Goal: Task Accomplishment & Management: Complete application form

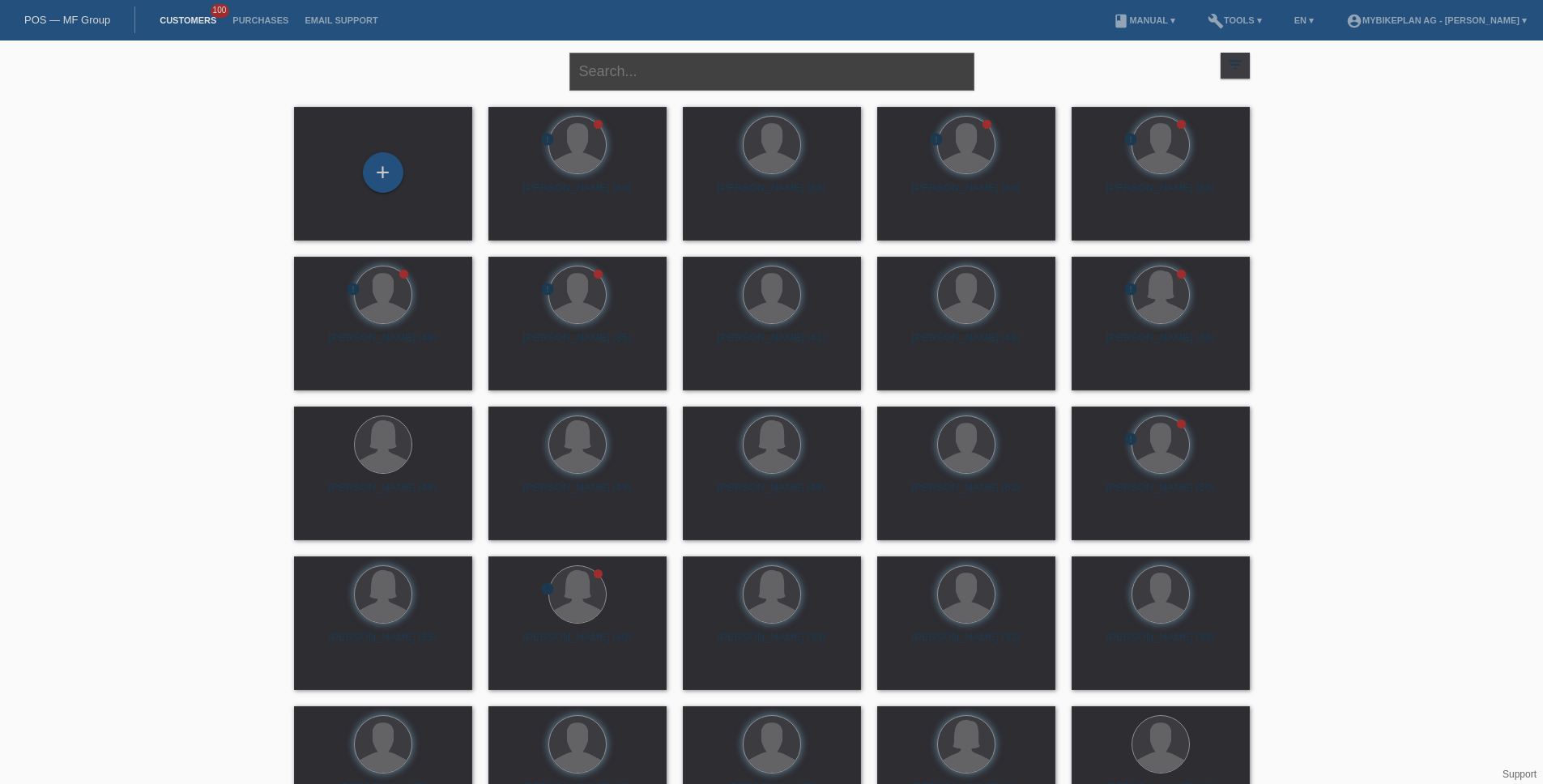
click at [642, 75] on input "text" at bounding box center [772, 71] width 405 height 38
paste input "[PERSON_NAME]"
type input "[PERSON_NAME]"
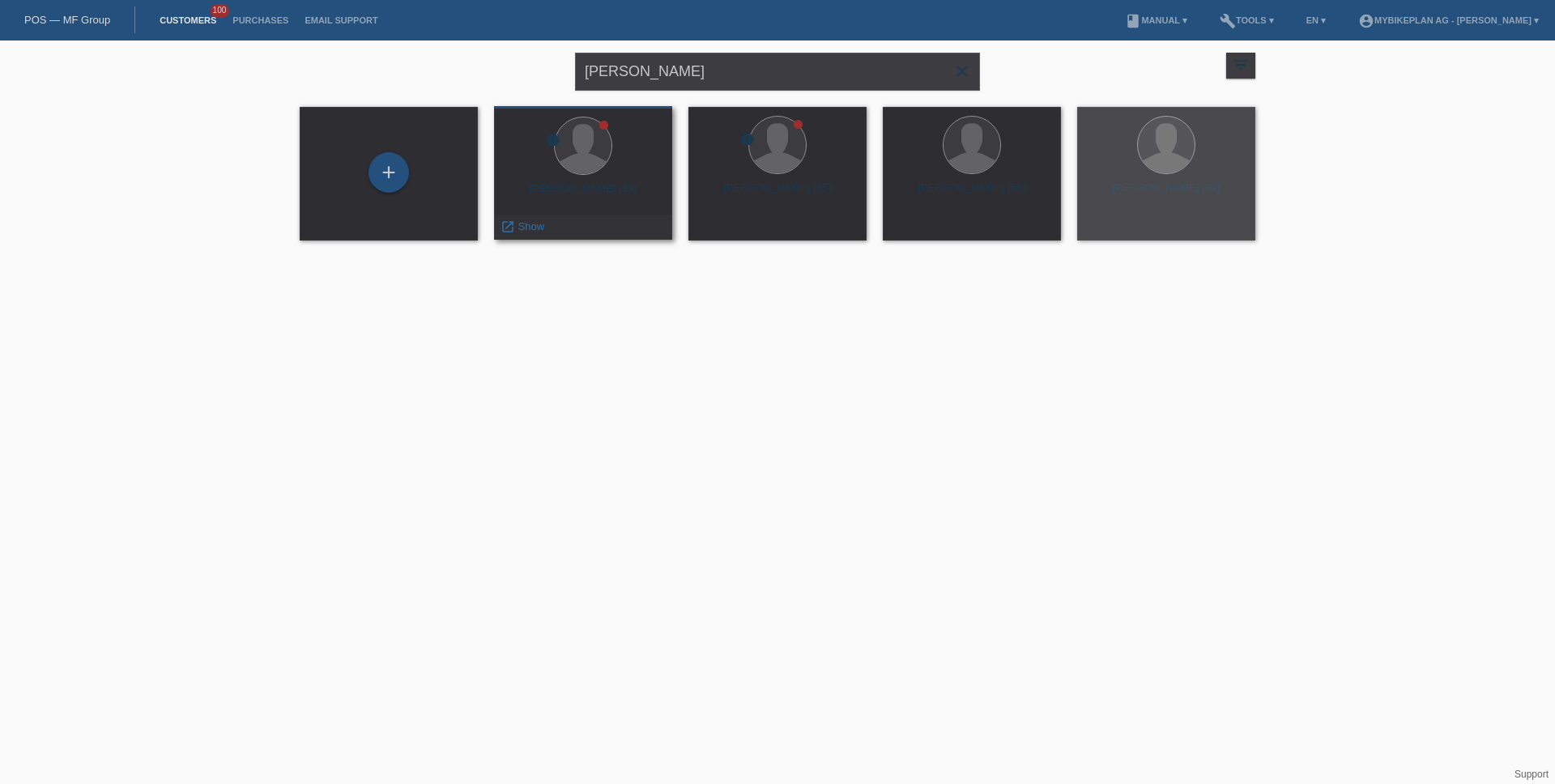
click at [633, 184] on div "Claudio Meier (33)" at bounding box center [583, 195] width 152 height 26
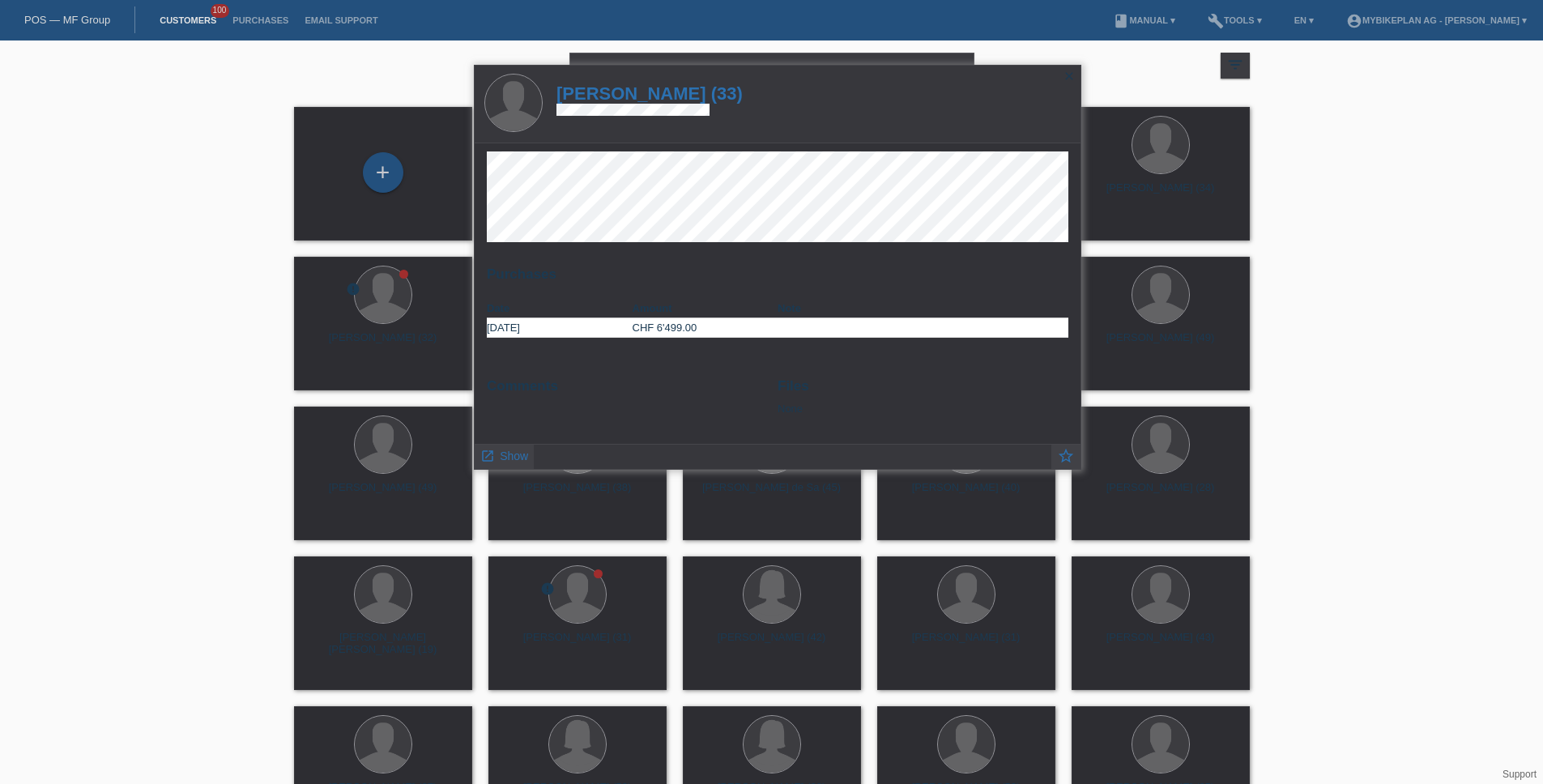
click at [658, 96] on h1 "Claudio Meier (33)" at bounding box center [649, 93] width 186 height 20
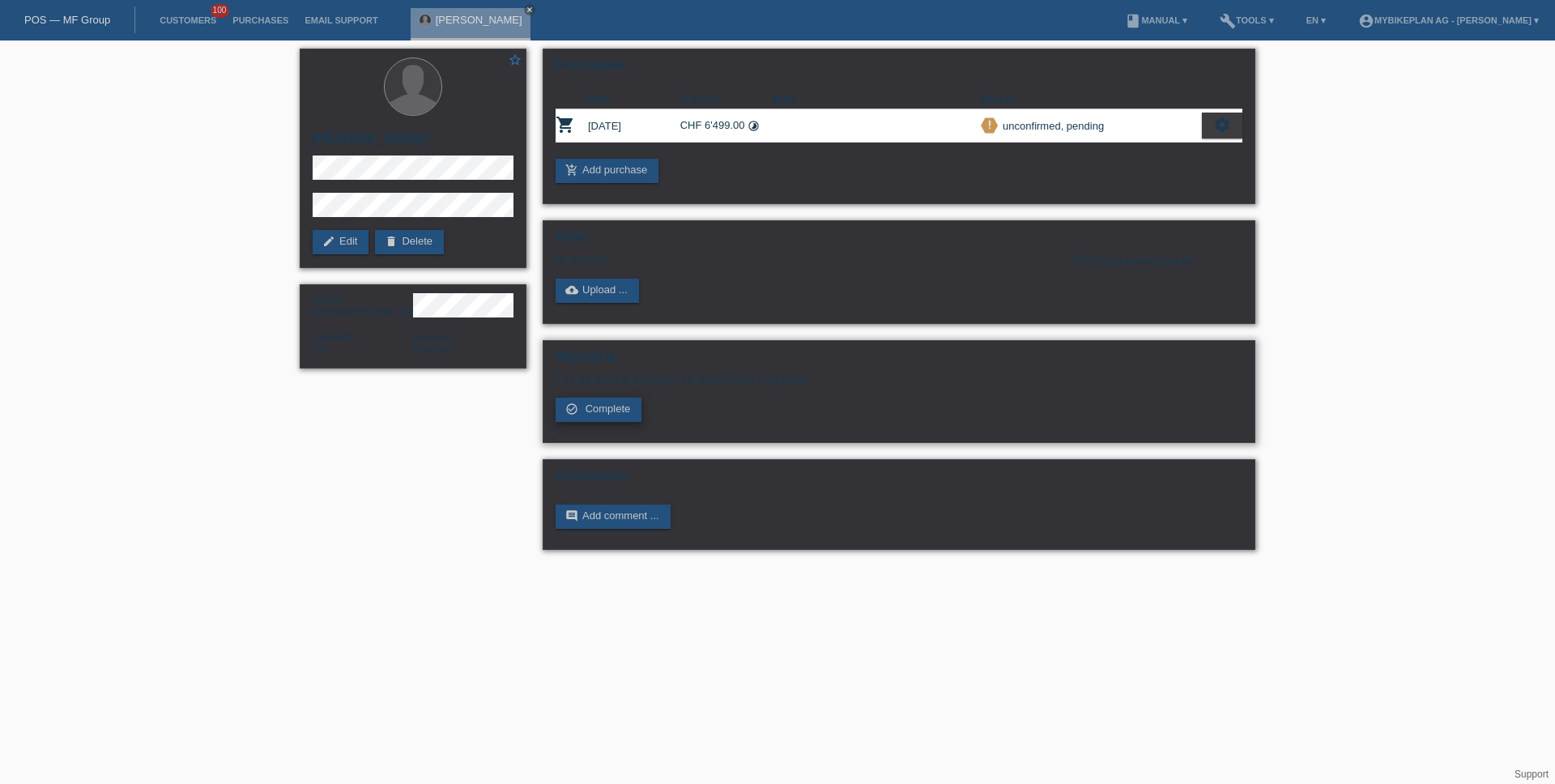
click at [616, 409] on span "Complete" at bounding box center [608, 409] width 45 height 12
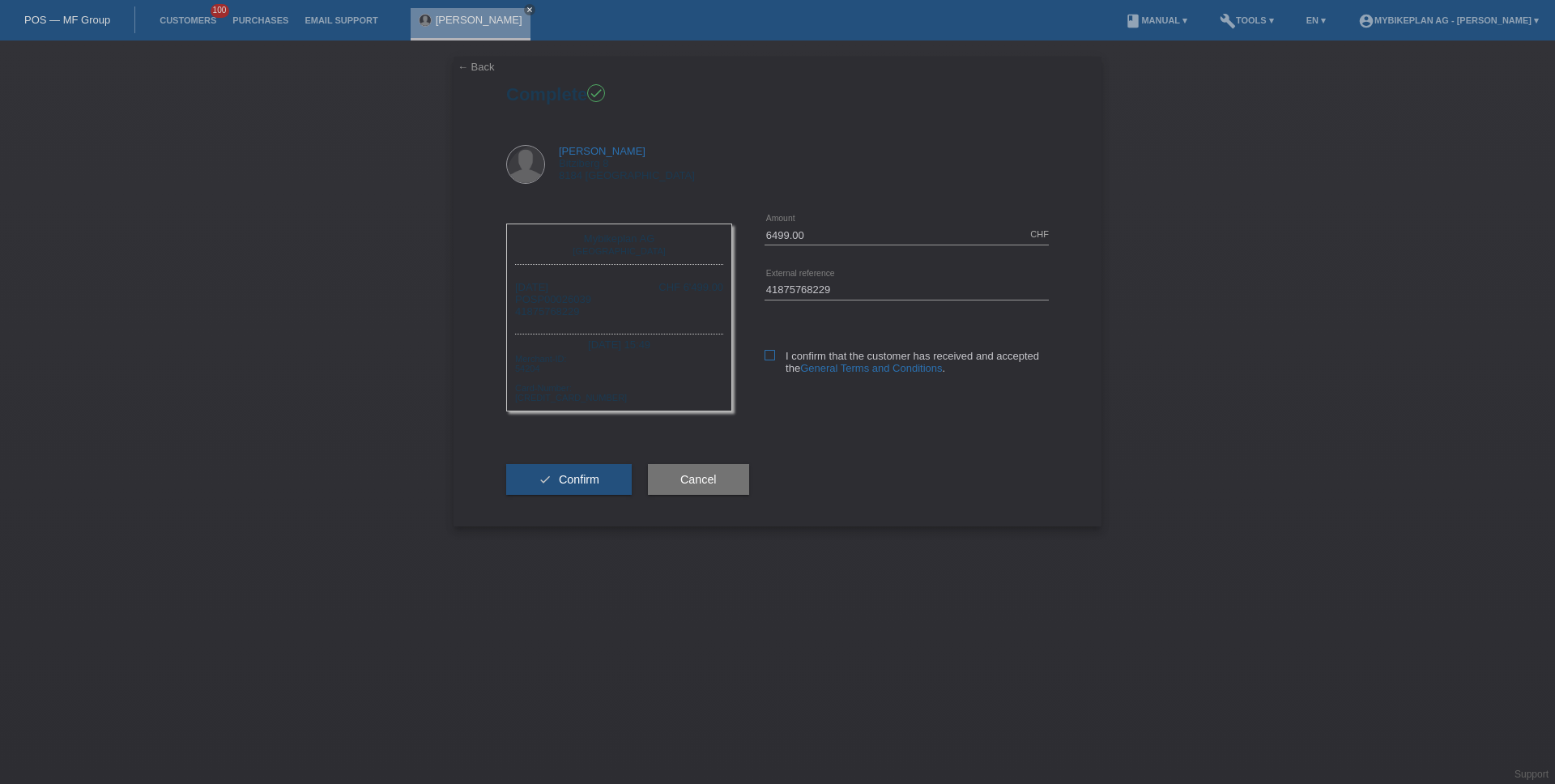
click at [766, 356] on icon at bounding box center [770, 355] width 10 height 10
click at [766, 356] on input "I confirm that the customer has received and accepted the General Terms and Con…" at bounding box center [770, 355] width 10 height 10
checkbox input "true"
click at [599, 486] on button "check Confirm" at bounding box center [569, 479] width 126 height 31
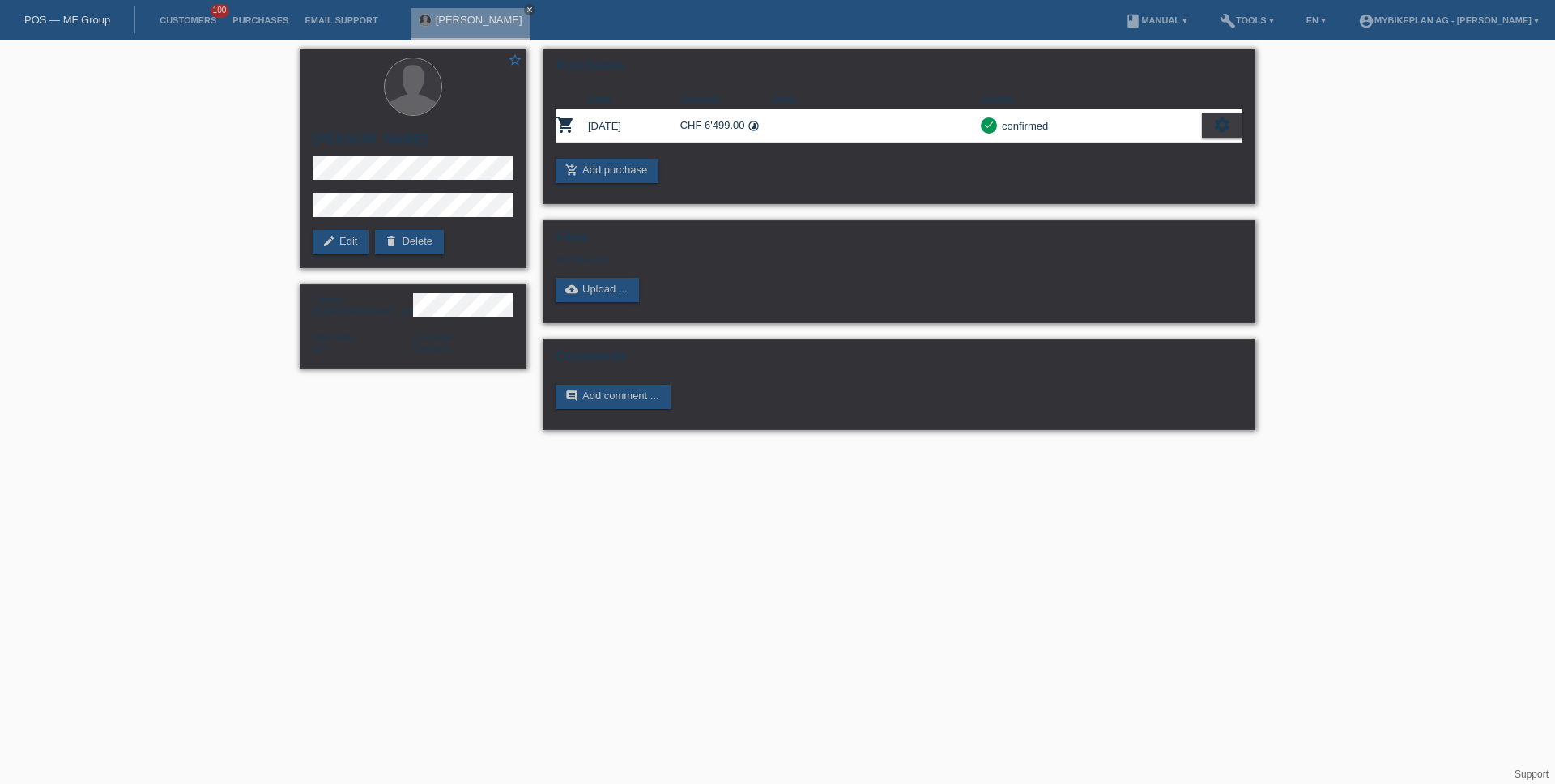
click at [82, 14] on link "POS — MF Group" at bounding box center [67, 20] width 86 height 12
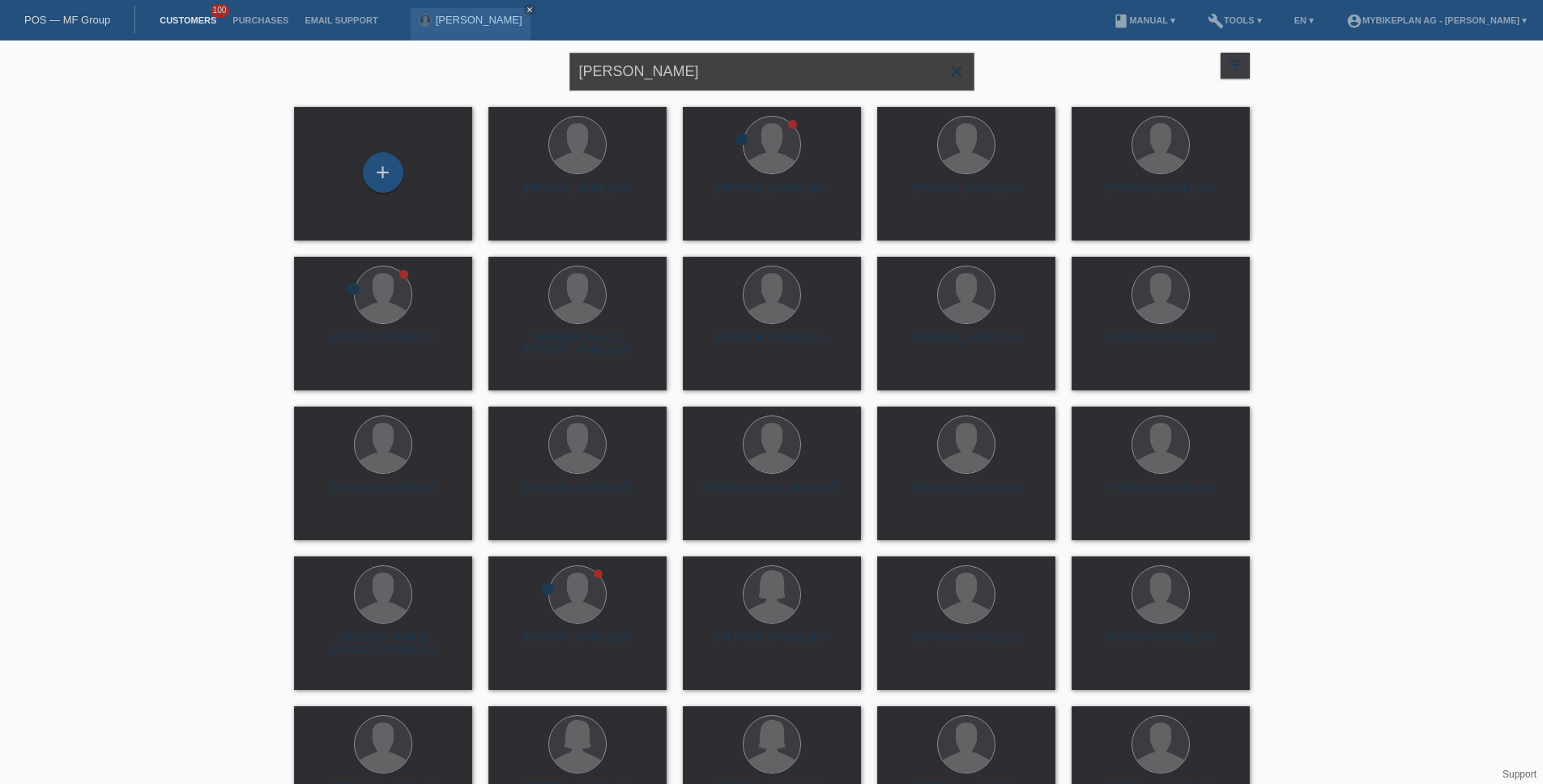
click at [688, 76] on input "[PERSON_NAME]" at bounding box center [772, 71] width 405 height 38
paste input "Pascal FIsch"
type input "Pascal FIscher"
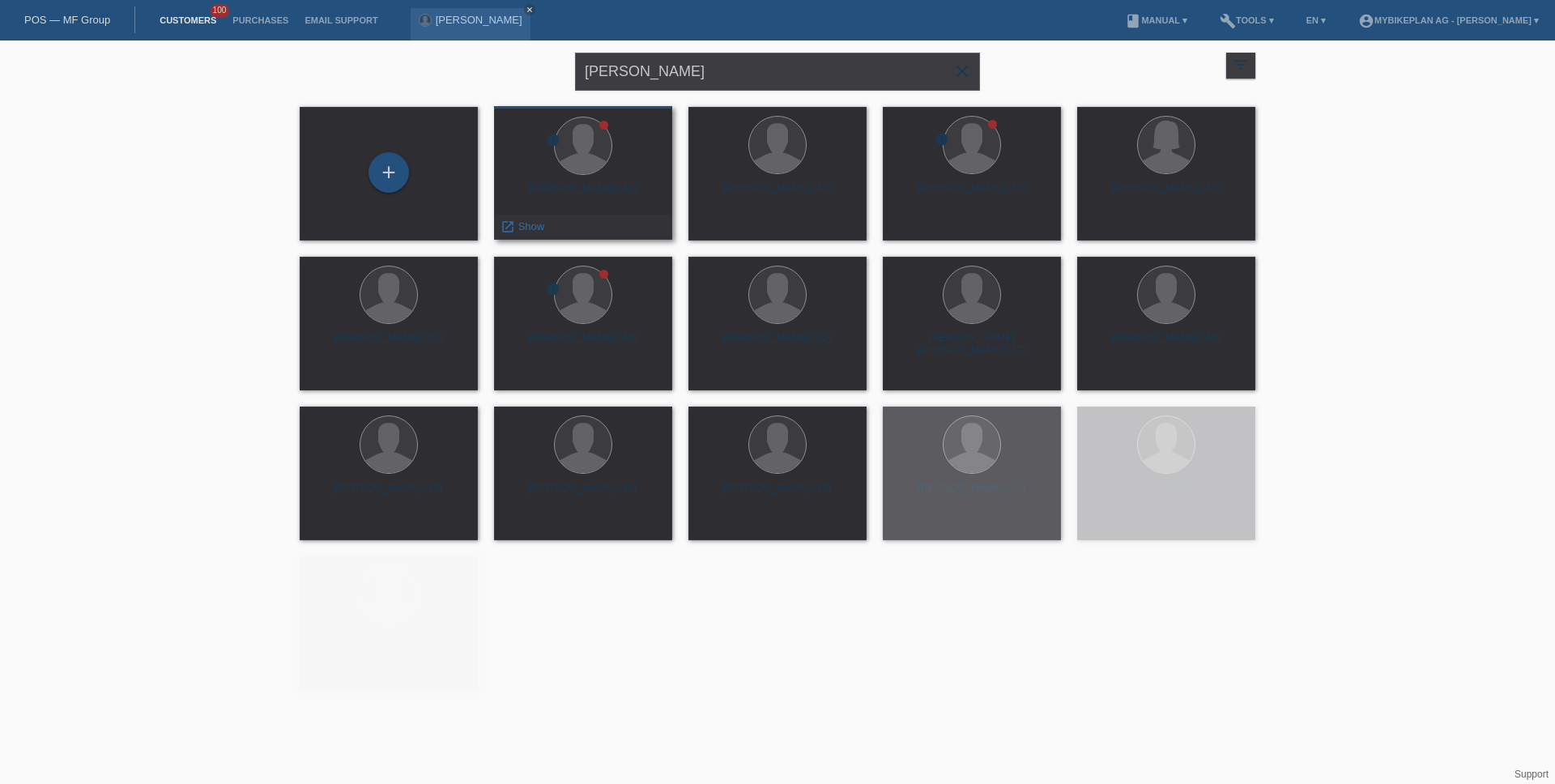
click at [608, 184] on div "Pascal Fischer (46)" at bounding box center [583, 195] width 152 height 26
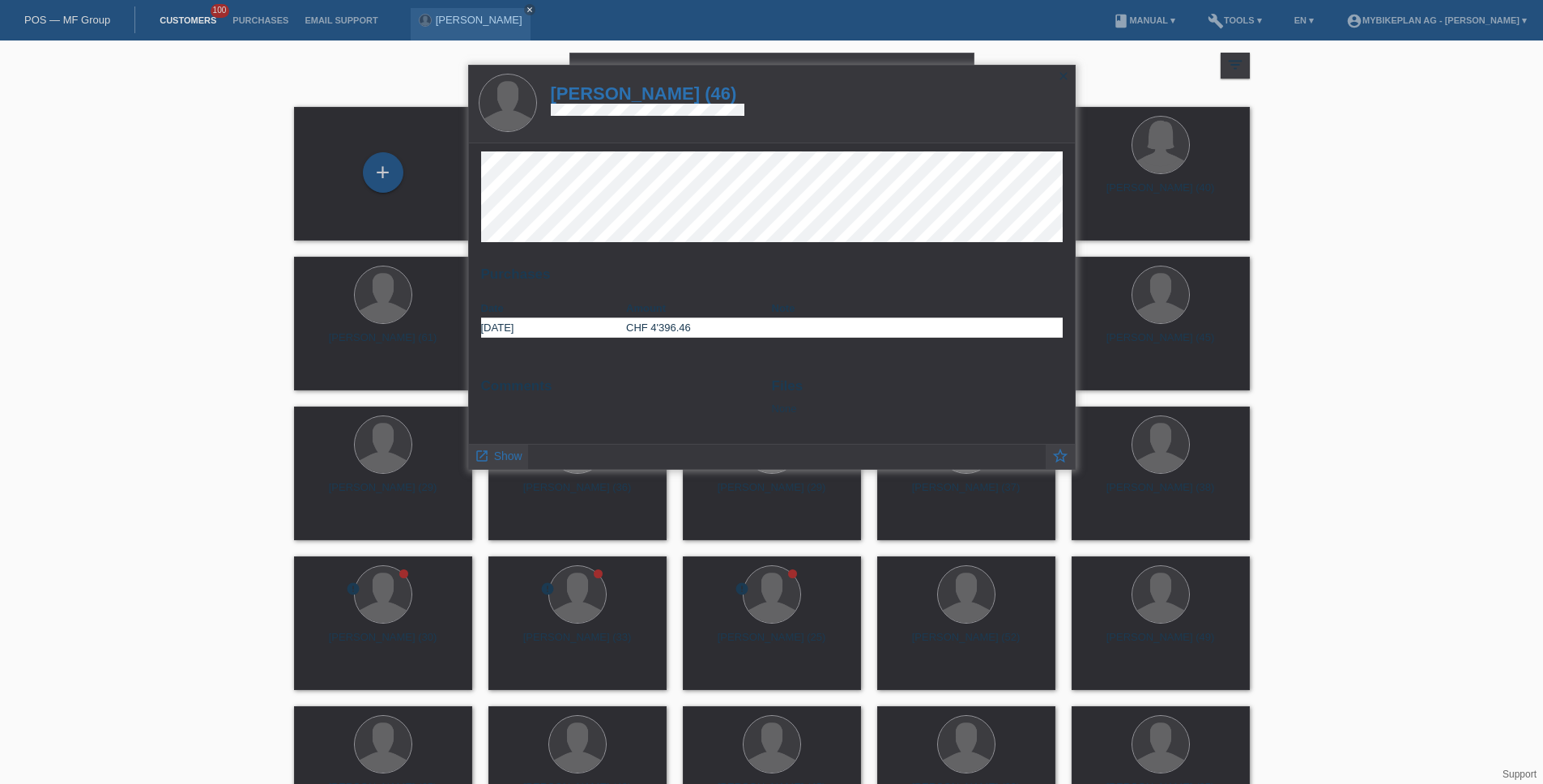
click at [646, 102] on h1 "Pascal Fischer (46)" at bounding box center [647, 93] width 194 height 20
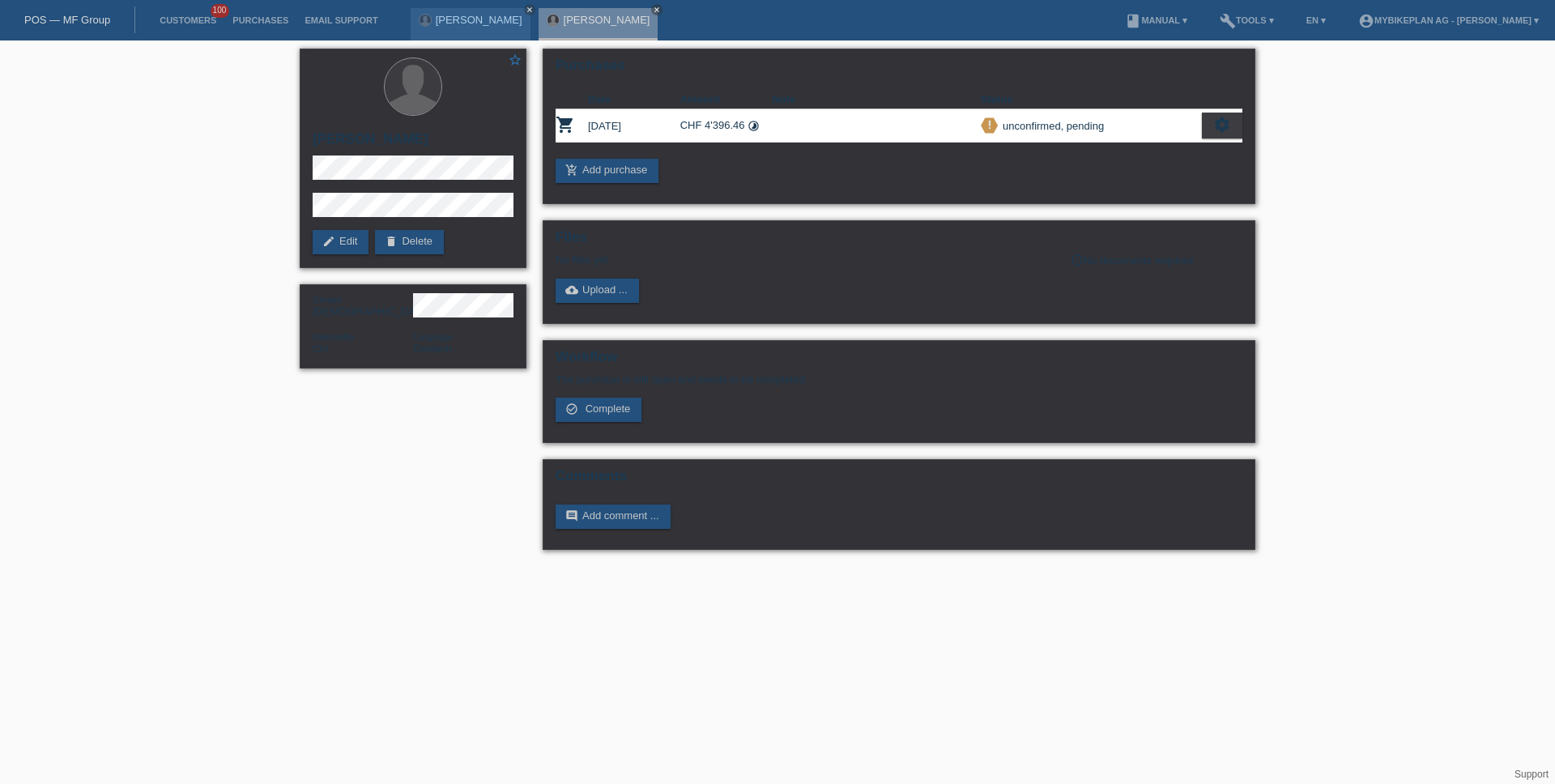
click at [645, 98] on th "Date" at bounding box center [634, 99] width 93 height 20
click at [614, 408] on span "Complete" at bounding box center [608, 409] width 45 height 12
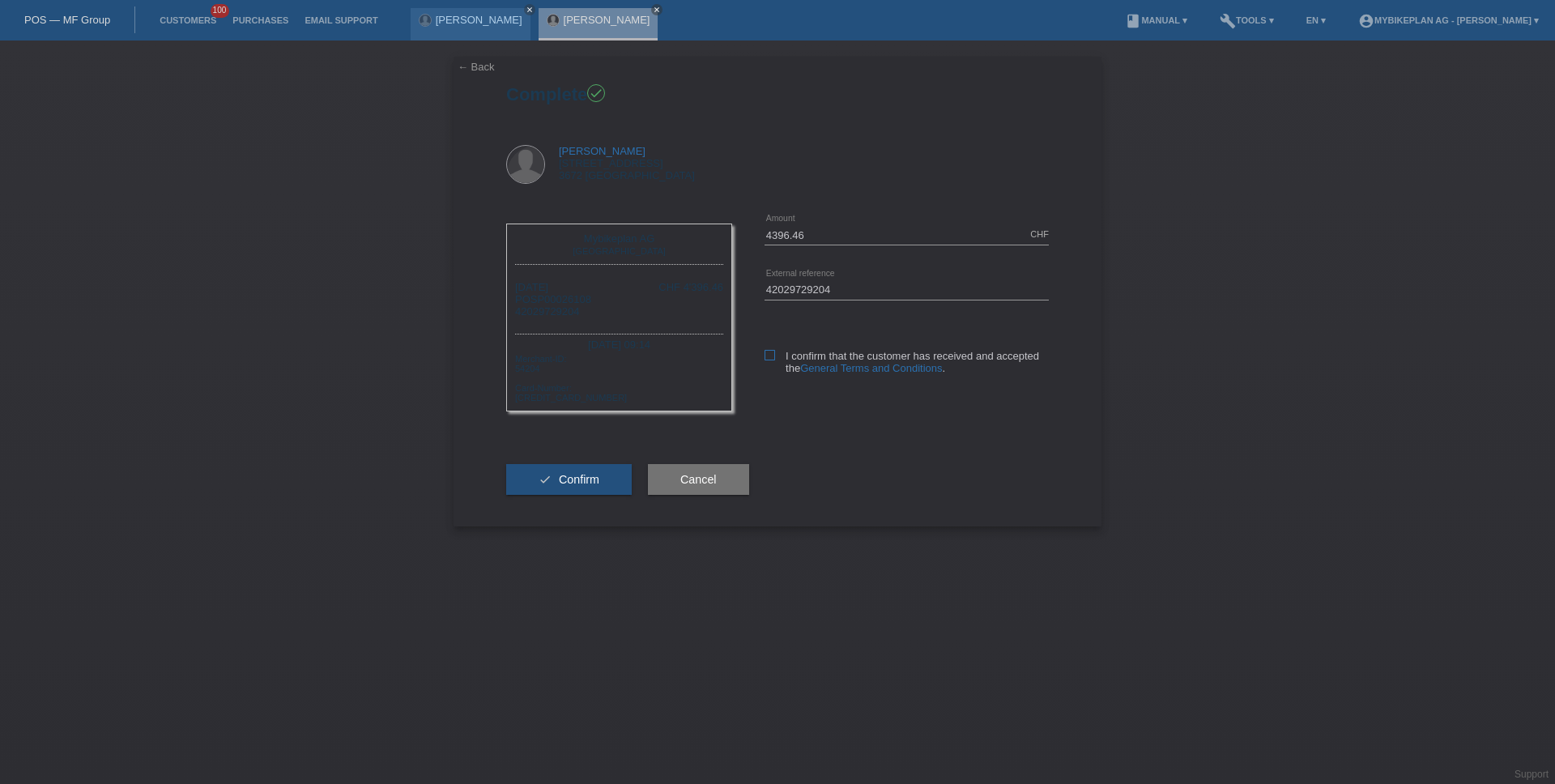
click at [774, 352] on icon at bounding box center [770, 355] width 10 height 10
click at [774, 352] on input "I confirm that the customer has received and accepted the General Terms and Con…" at bounding box center [770, 355] width 10 height 10
checkbox input "true"
click at [612, 484] on button "check Confirm" at bounding box center [569, 479] width 126 height 31
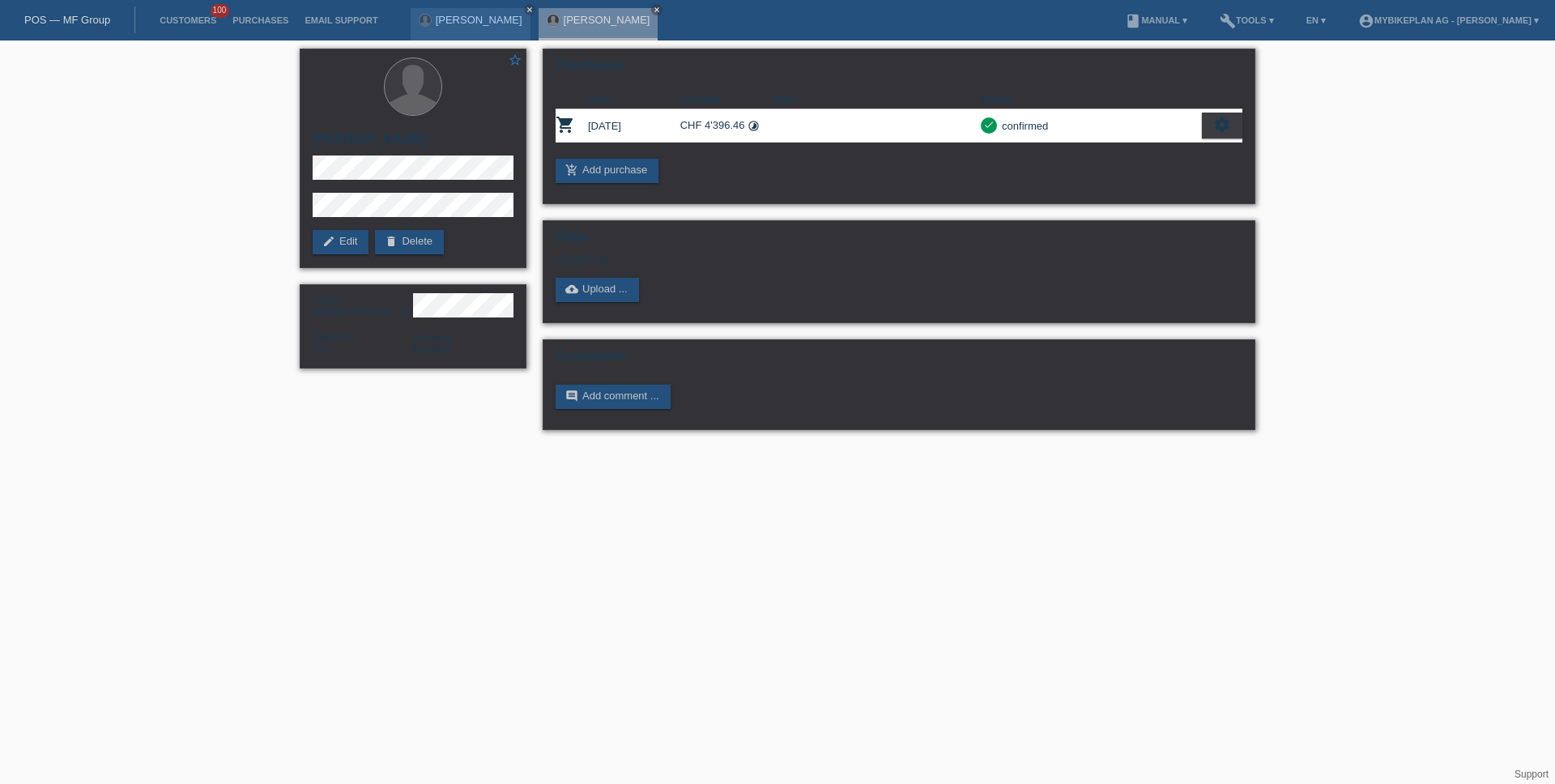
click at [85, 19] on link "POS — MF Group" at bounding box center [67, 20] width 86 height 12
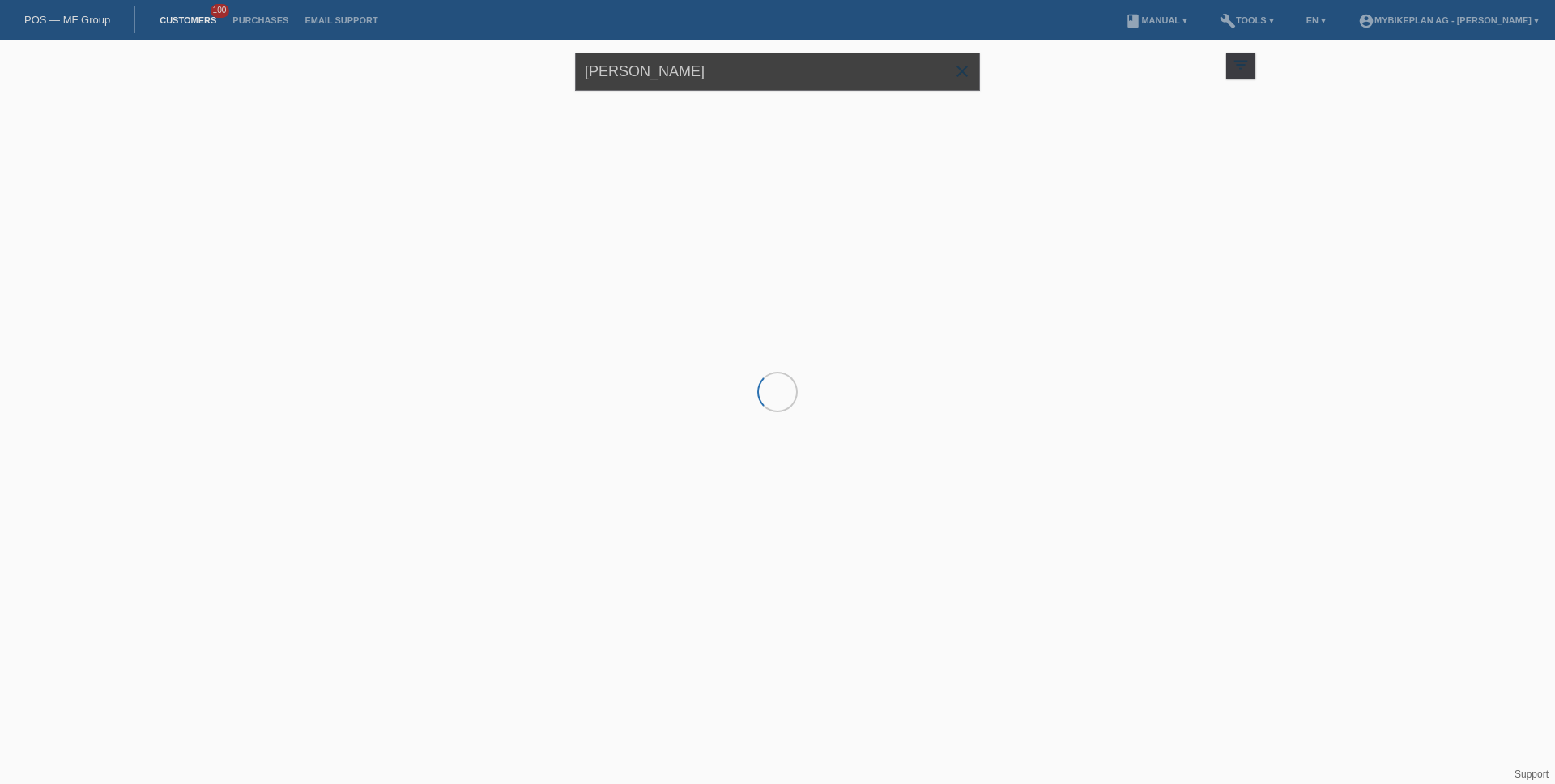
click at [772, 86] on input "[PERSON_NAME]" at bounding box center [778, 71] width 405 height 38
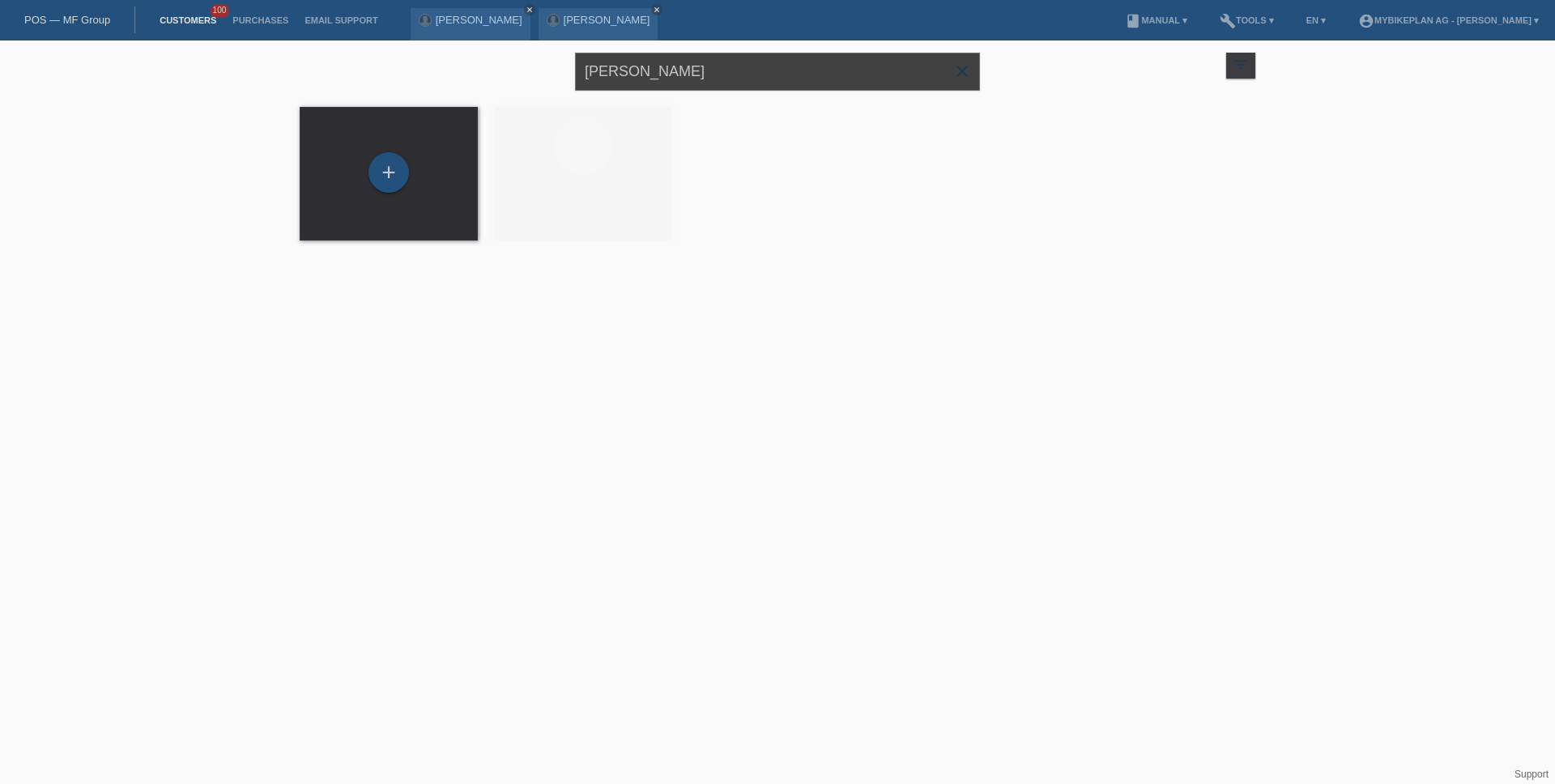
click at [772, 86] on input "[PERSON_NAME]" at bounding box center [778, 71] width 405 height 38
paste input "[PERSON_NAME]"
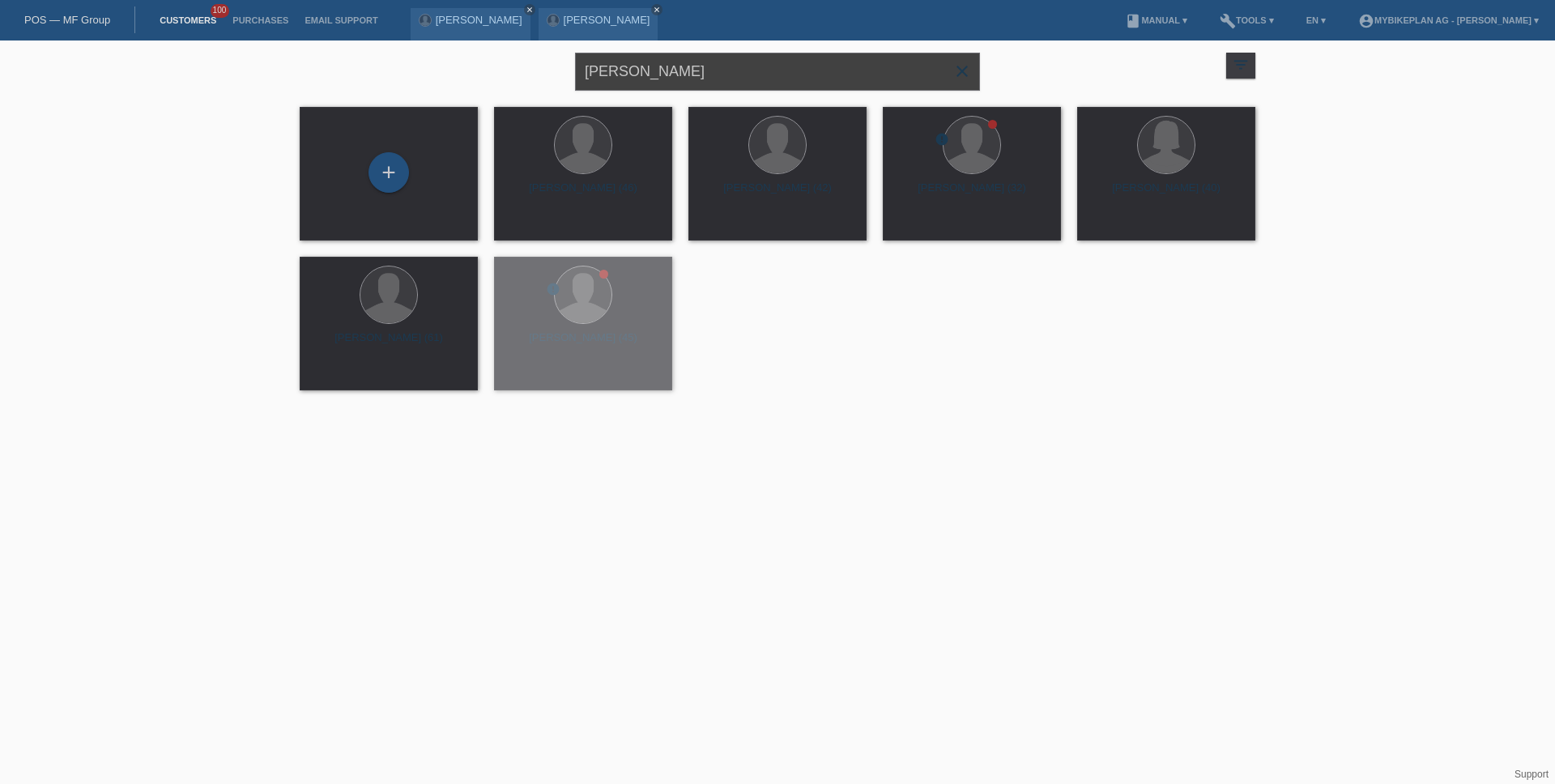
type input "[PERSON_NAME]"
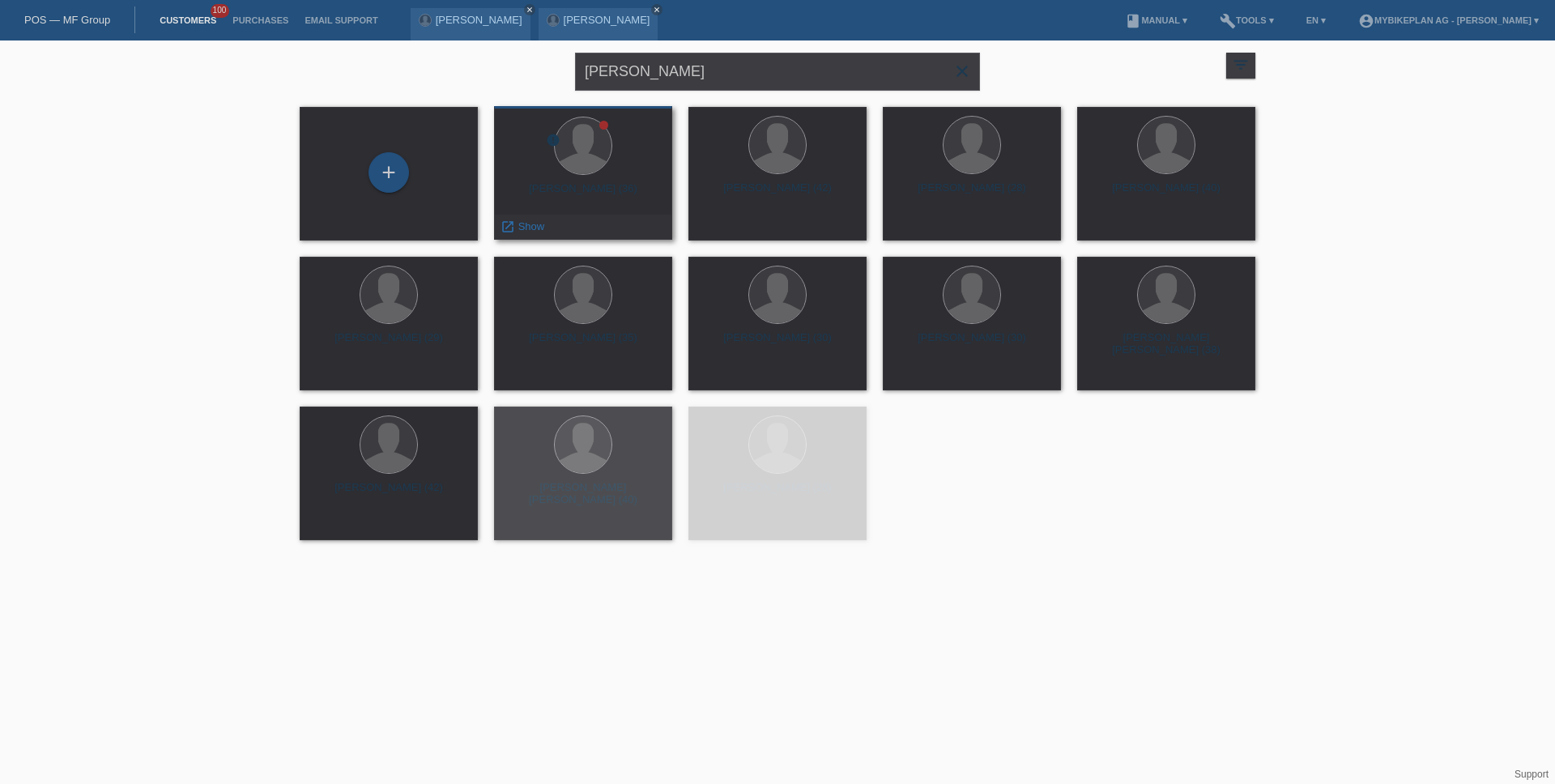
click at [591, 185] on div "[PERSON_NAME] (36)" at bounding box center [583, 195] width 152 height 26
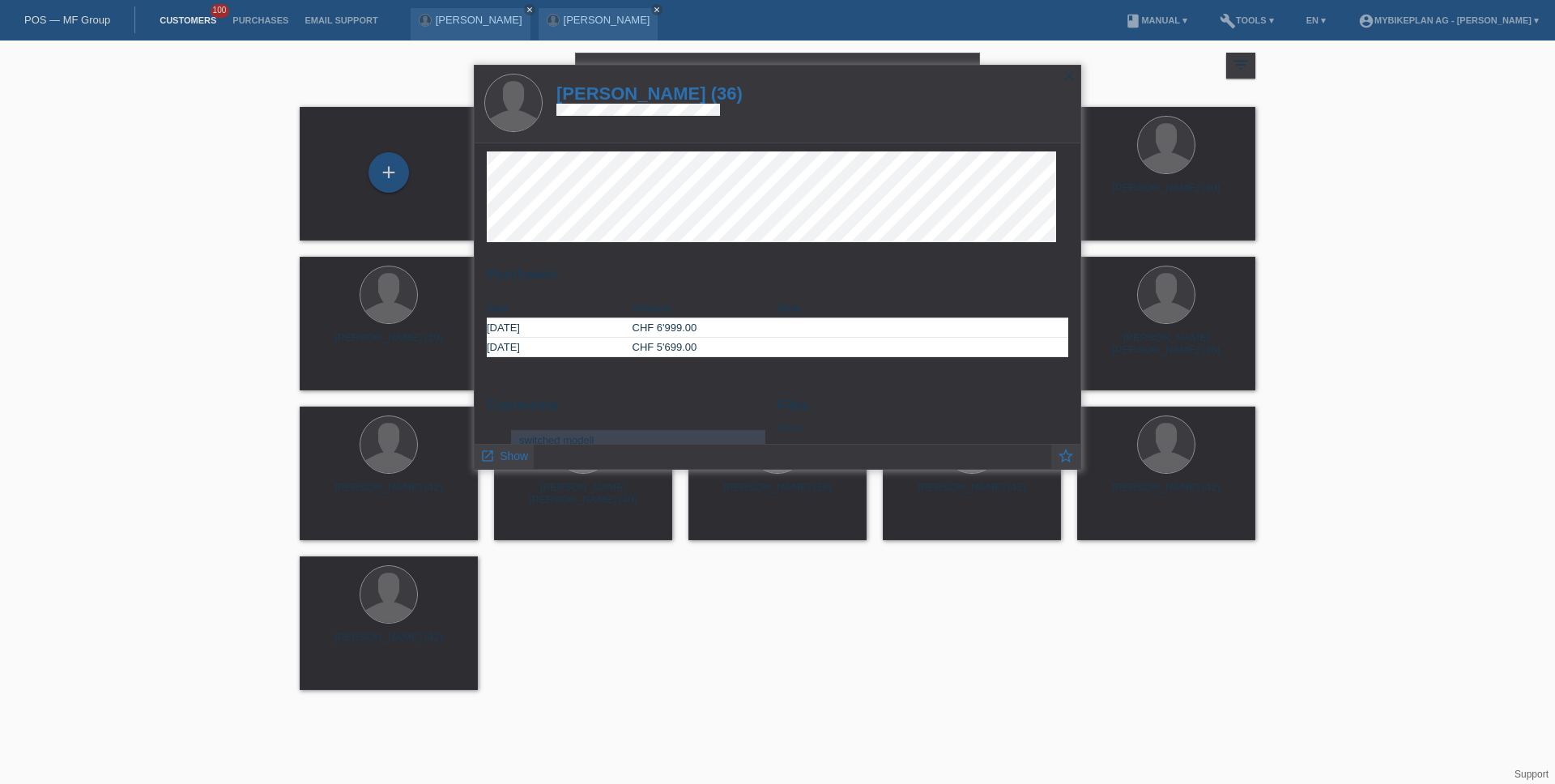
click at [688, 94] on h1 "[PERSON_NAME] (36)" at bounding box center [649, 93] width 186 height 20
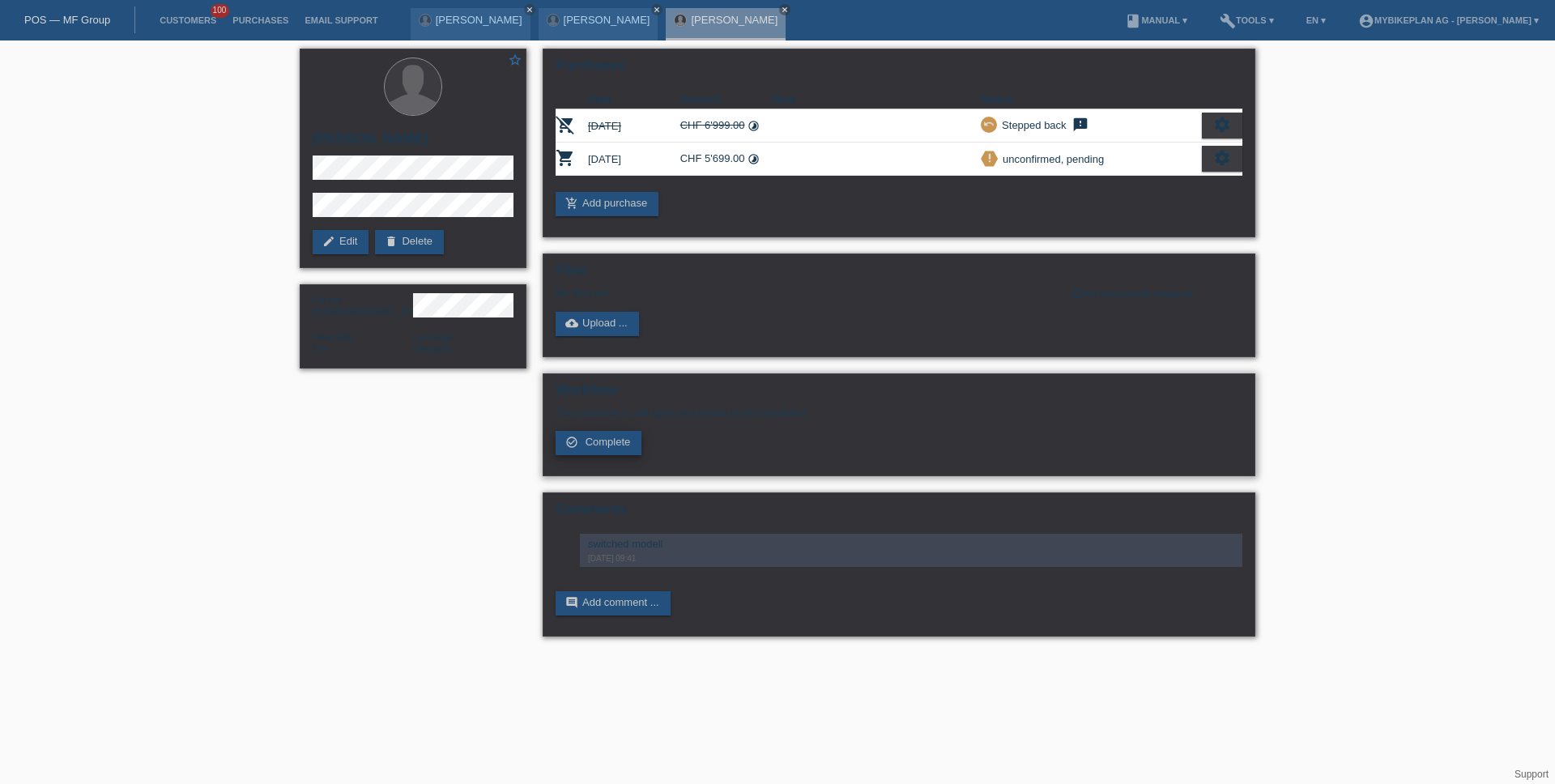
click at [602, 443] on span "Complete" at bounding box center [608, 442] width 45 height 12
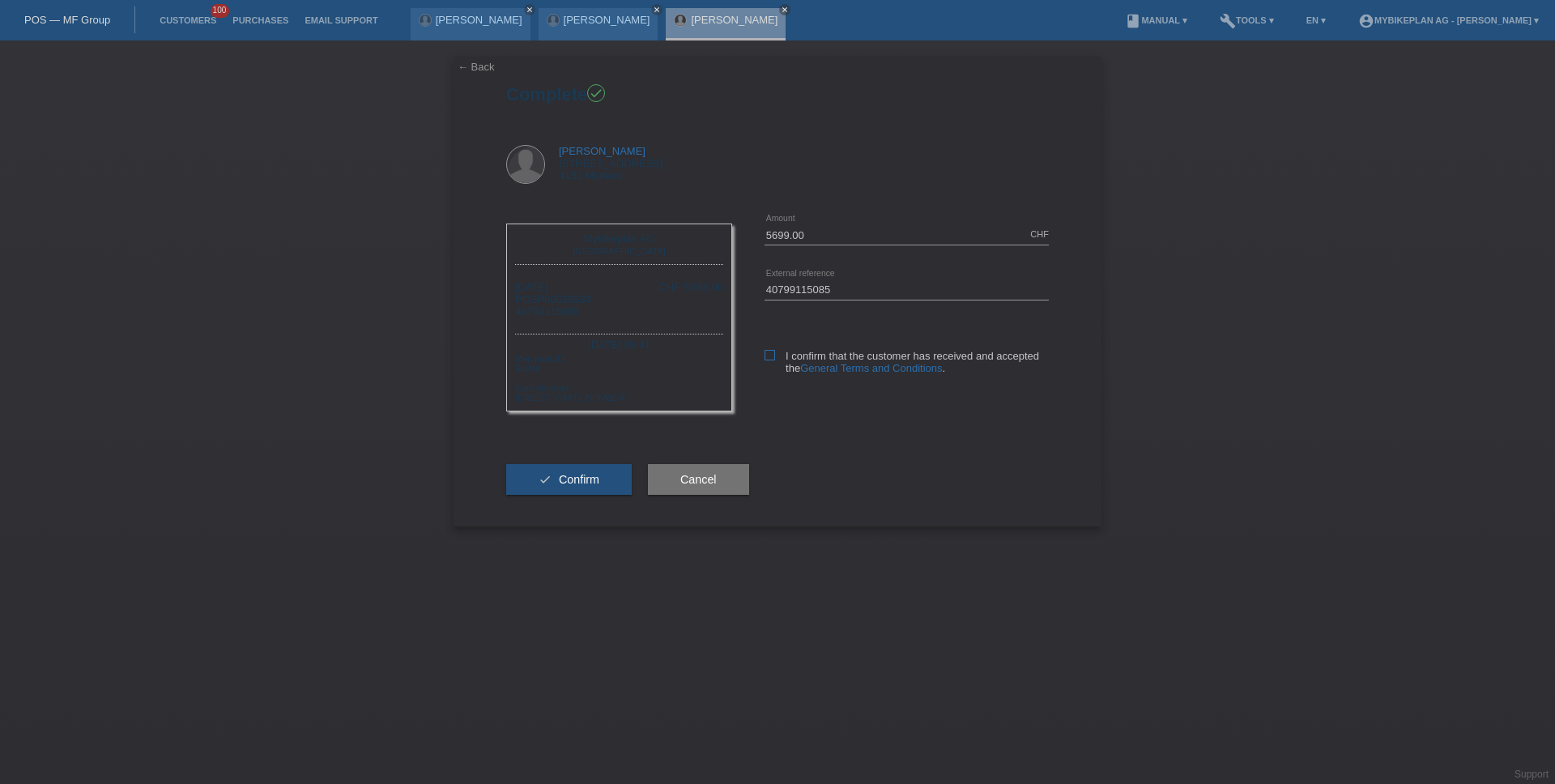
click at [770, 356] on icon at bounding box center [770, 355] width 10 height 10
click at [770, 356] on input "I confirm that the customer has received and accepted the General Terms and Con…" at bounding box center [770, 355] width 10 height 10
checkbox input "true"
click at [616, 477] on button "check Confirm" at bounding box center [569, 479] width 126 height 31
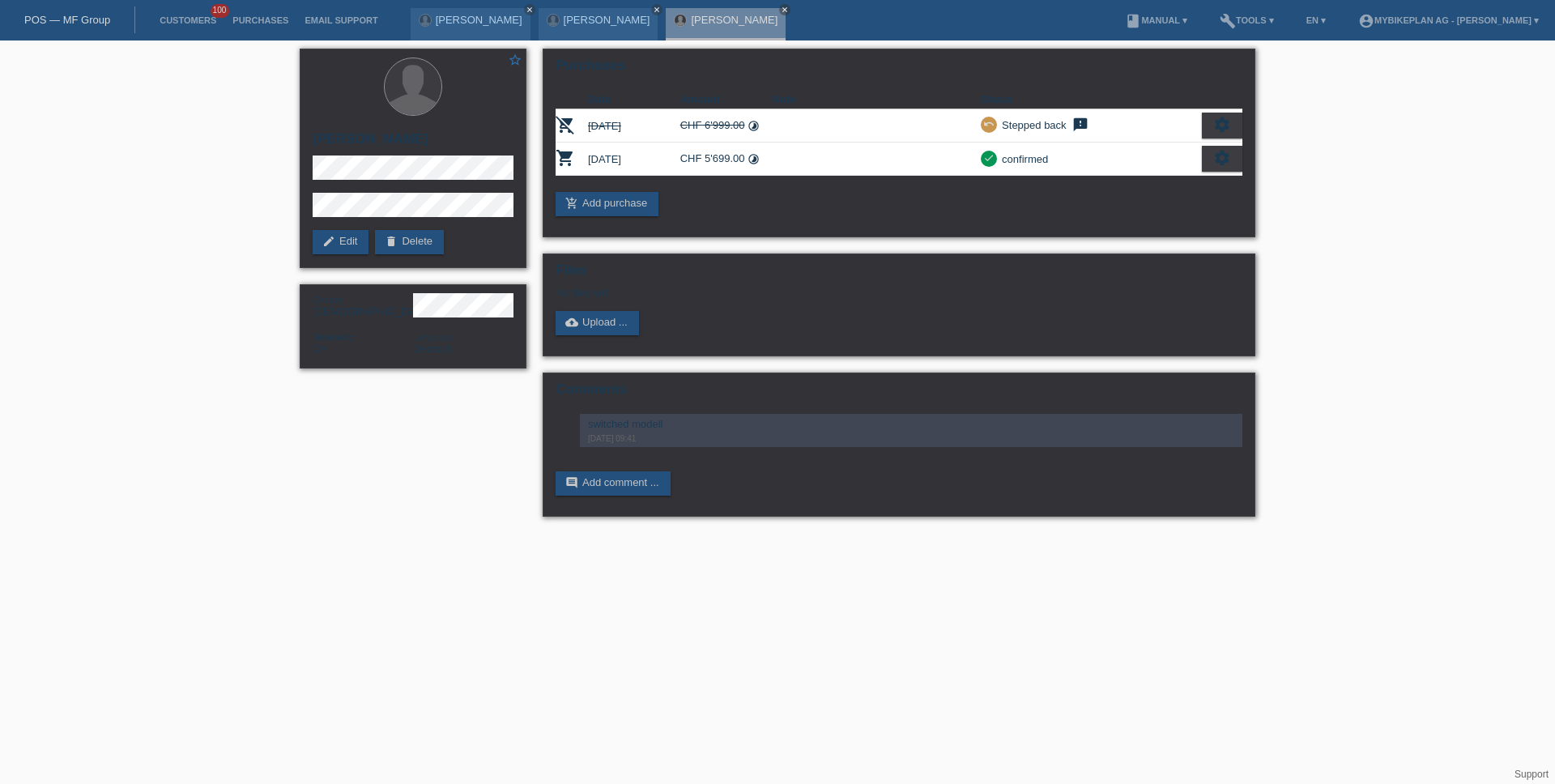
click at [59, 20] on link "POS — MF Group" at bounding box center [67, 20] width 86 height 12
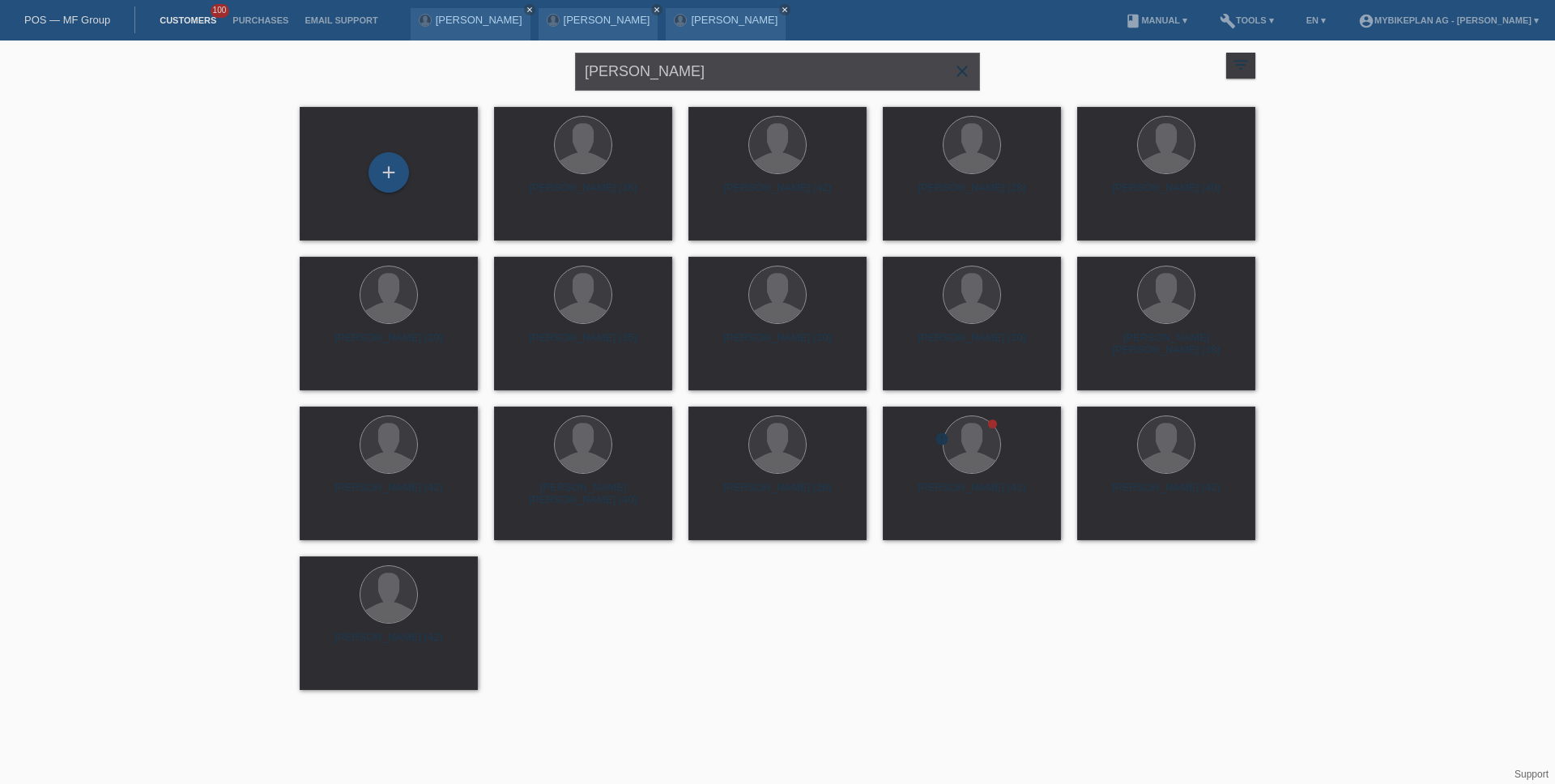
click at [706, 77] on input "[PERSON_NAME]" at bounding box center [778, 71] width 405 height 38
paste input "Joshua Kreissi"
type input "Joshua Kreissig"
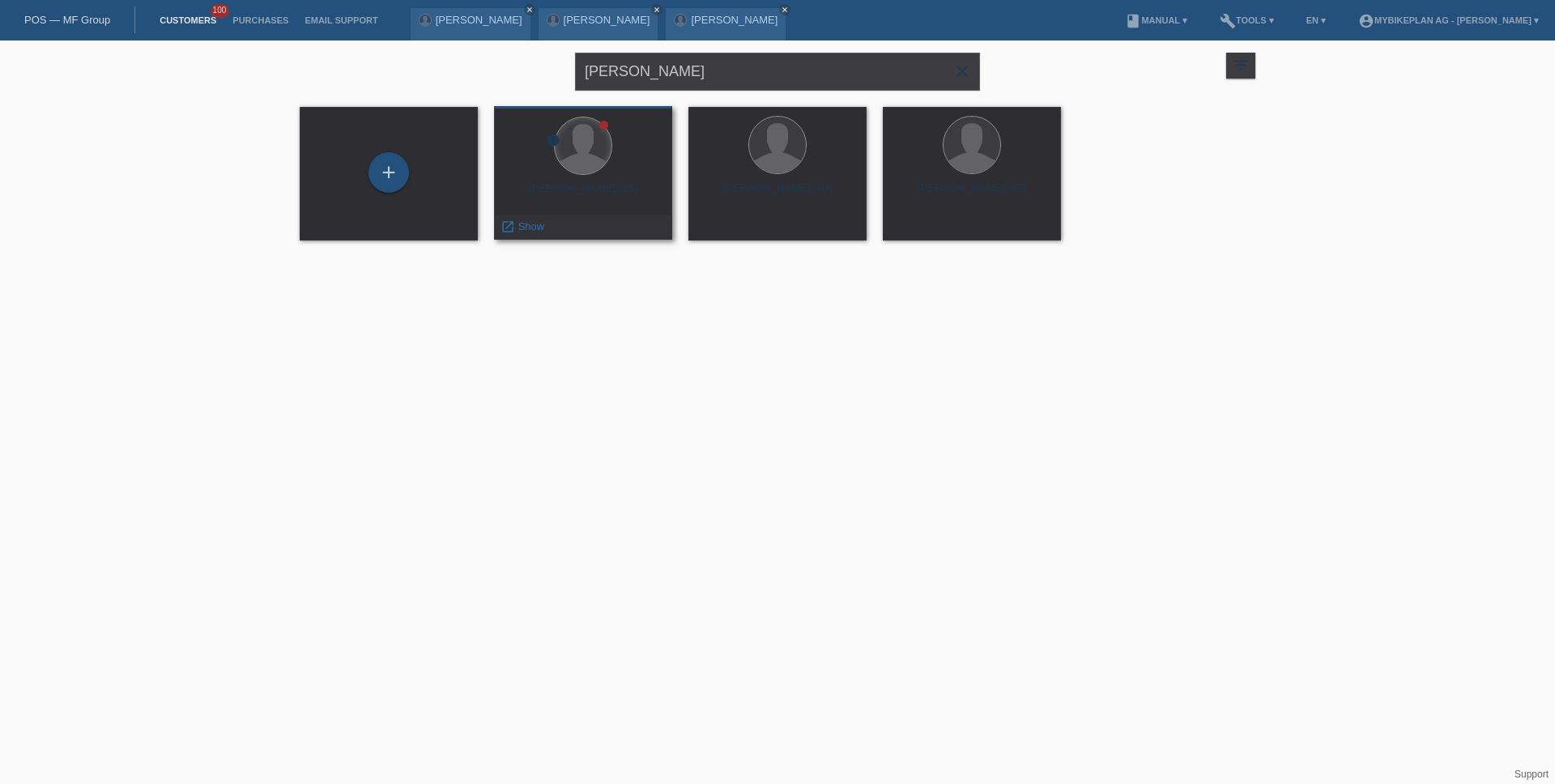
click at [578, 165] on div at bounding box center [583, 145] width 57 height 57
click at [580, 194] on div "Joshua Kreissig (26)" at bounding box center [583, 195] width 152 height 26
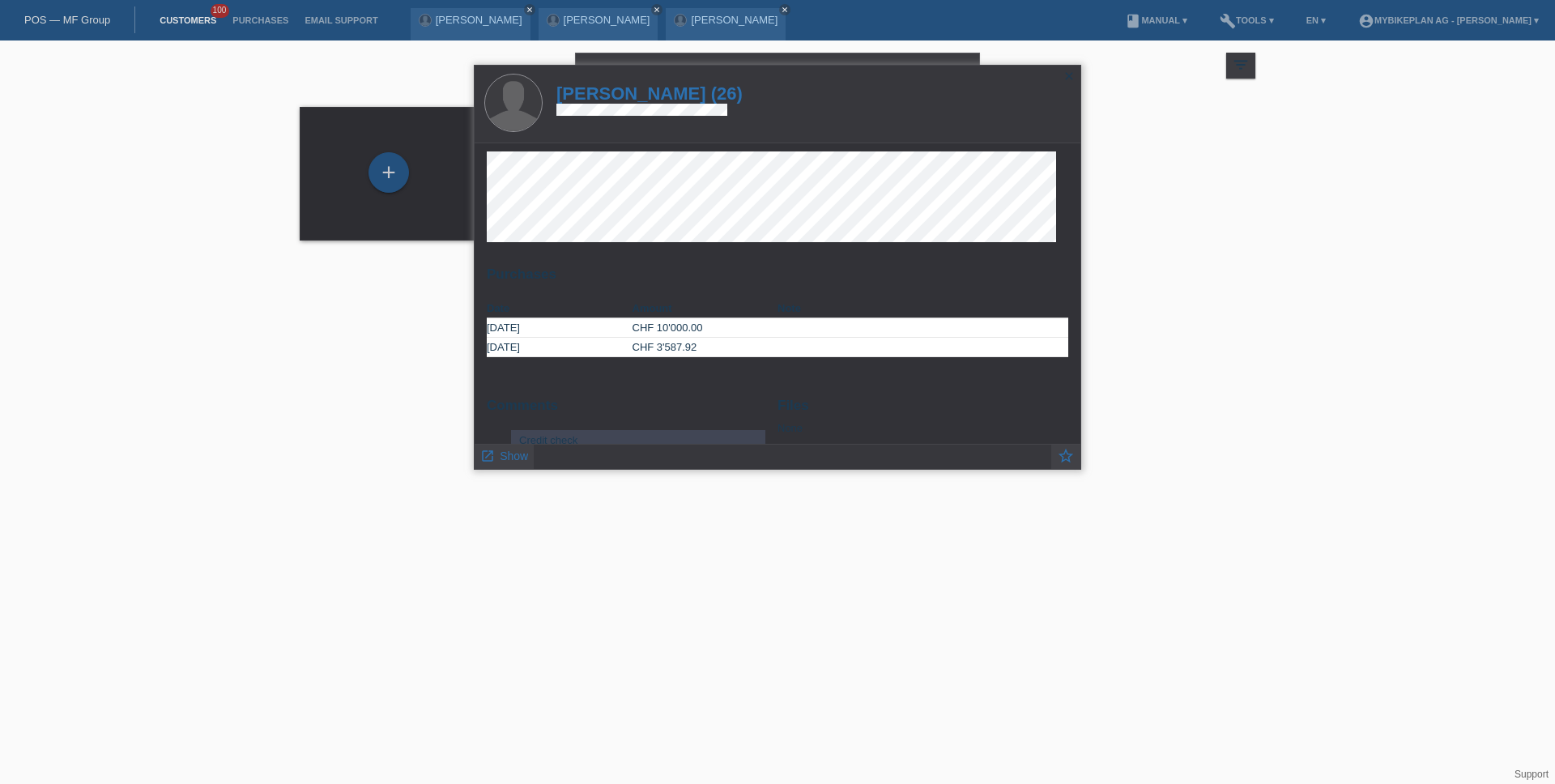
click at [670, 100] on h1 "Joshua Kreissig (26)" at bounding box center [649, 93] width 186 height 20
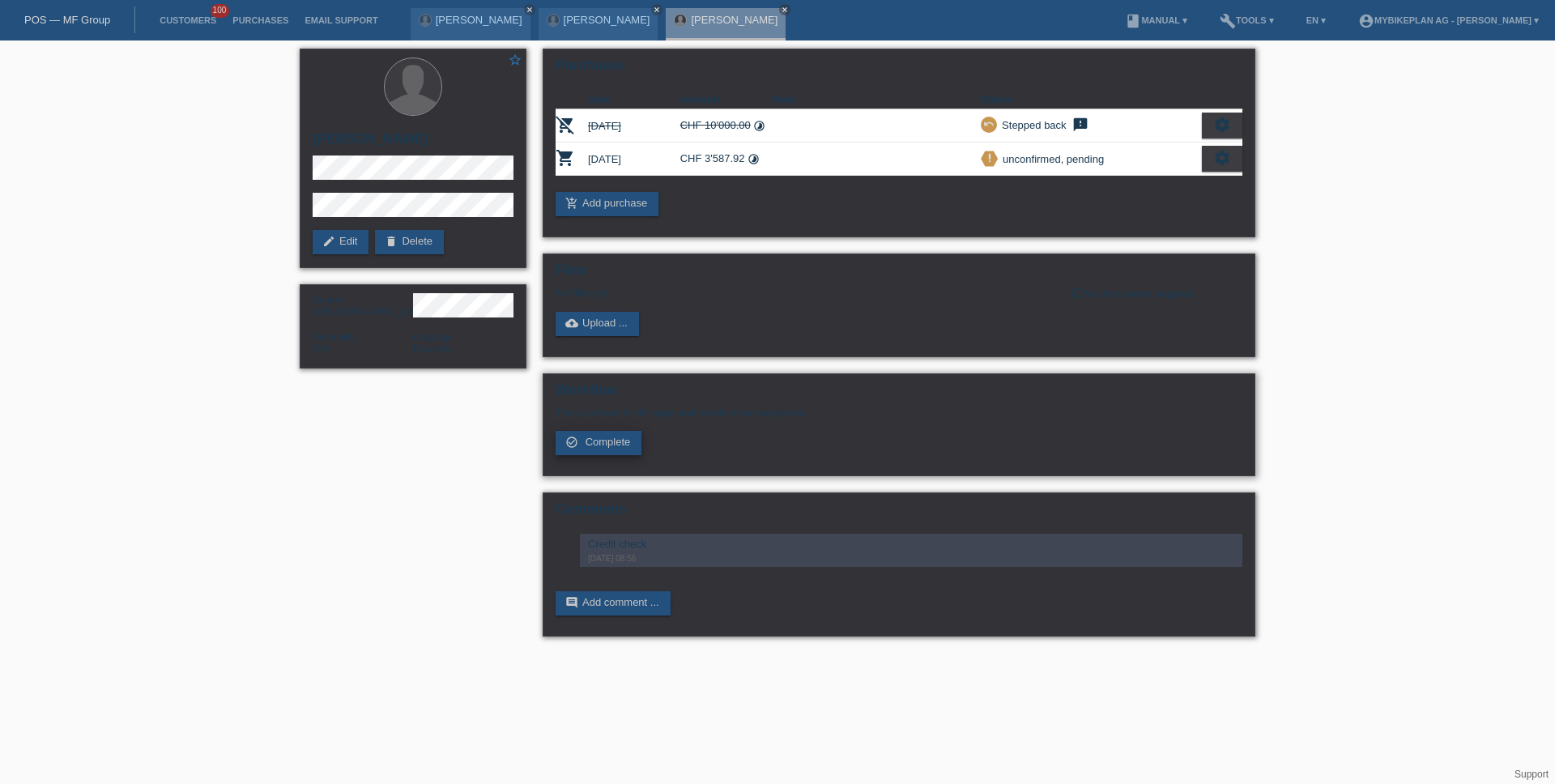
click at [604, 445] on span "Complete" at bounding box center [608, 442] width 45 height 12
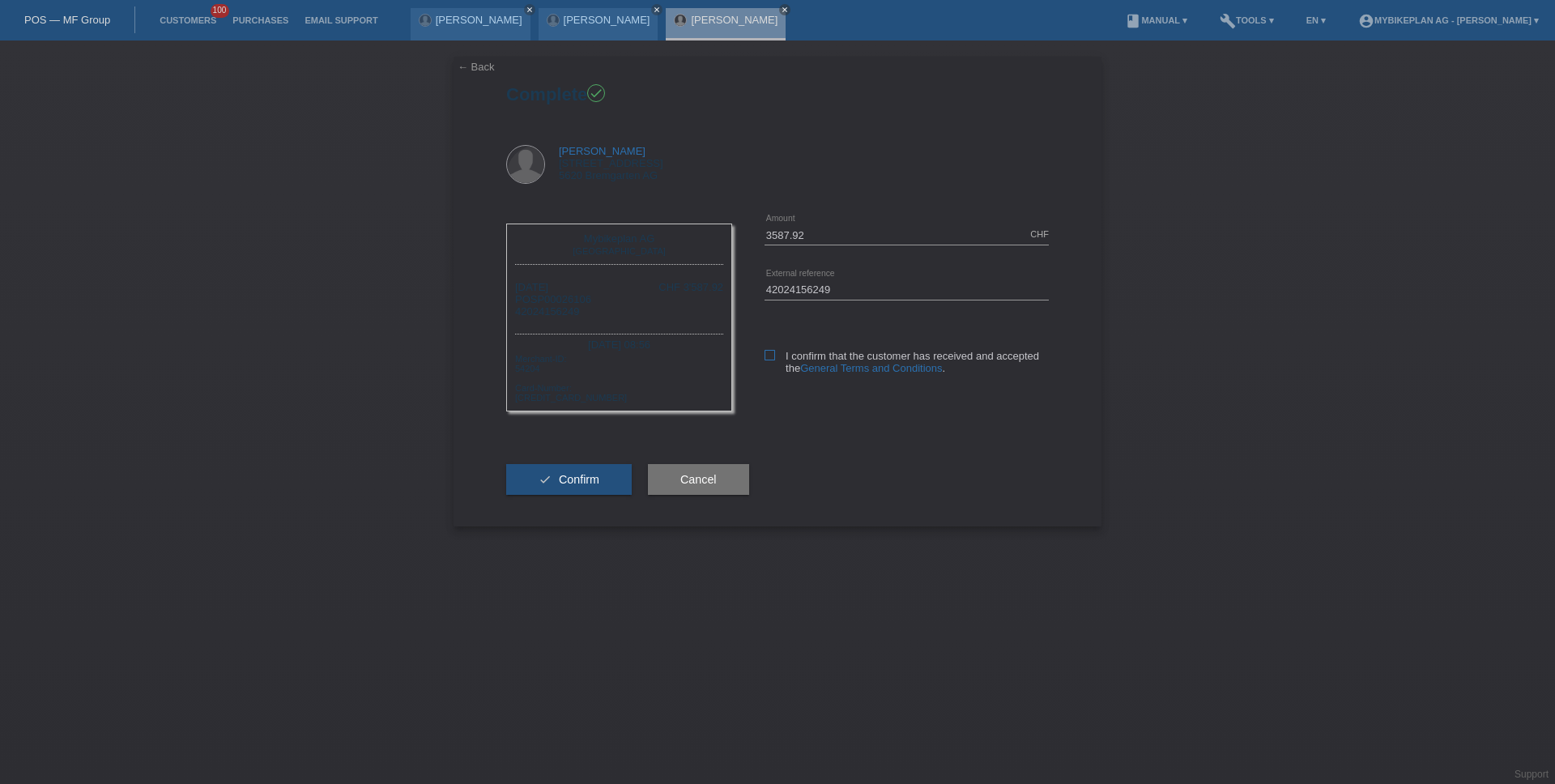
click at [773, 358] on icon at bounding box center [770, 355] width 10 height 10
click at [773, 358] on input "I confirm that the customer has received and accepted the General Terms and Con…" at bounding box center [770, 355] width 10 height 10
checkbox input "true"
click at [608, 480] on button "check Confirm" at bounding box center [569, 479] width 126 height 31
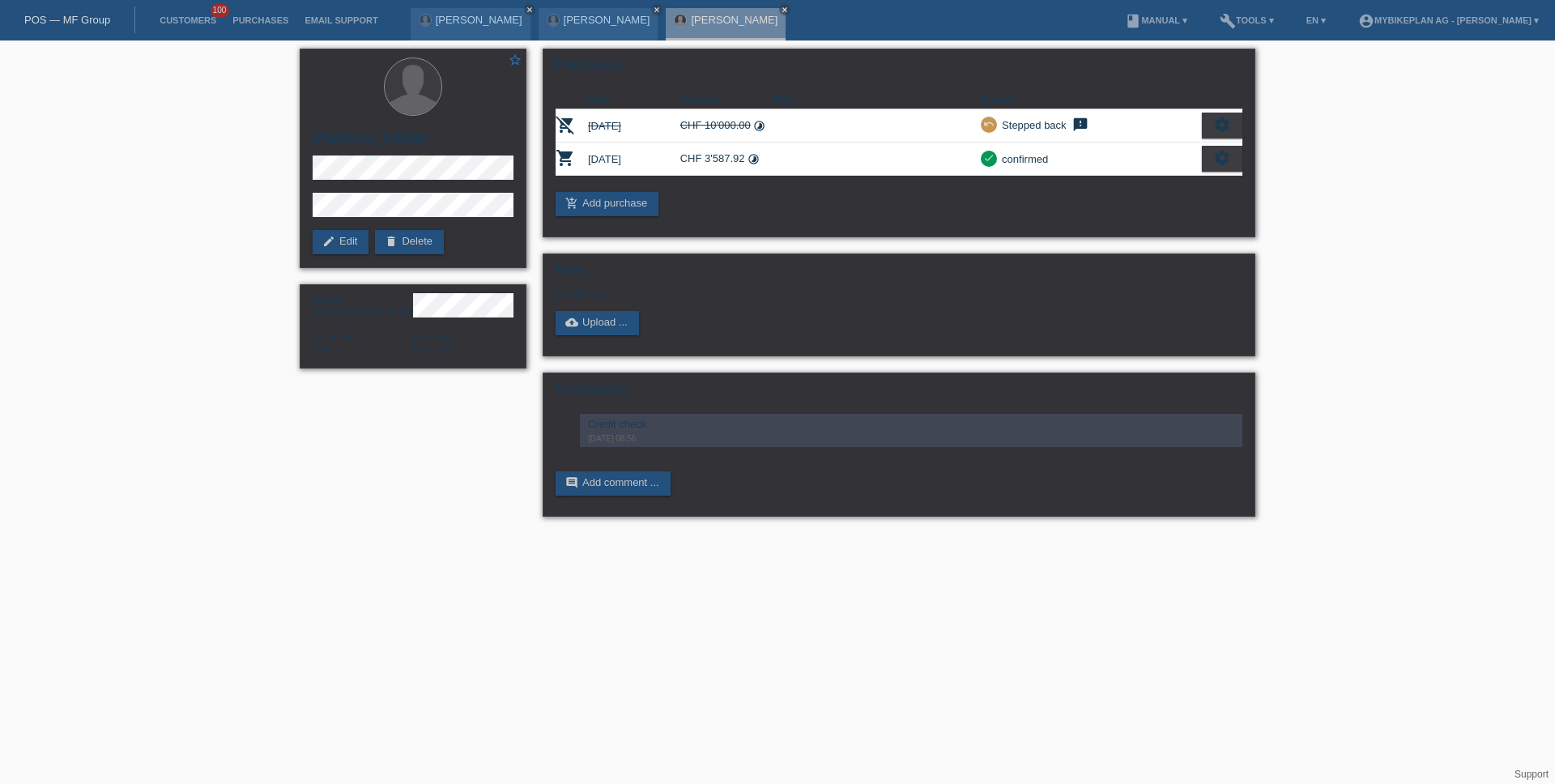
click at [75, 17] on link "POS — MF Group" at bounding box center [67, 20] width 86 height 12
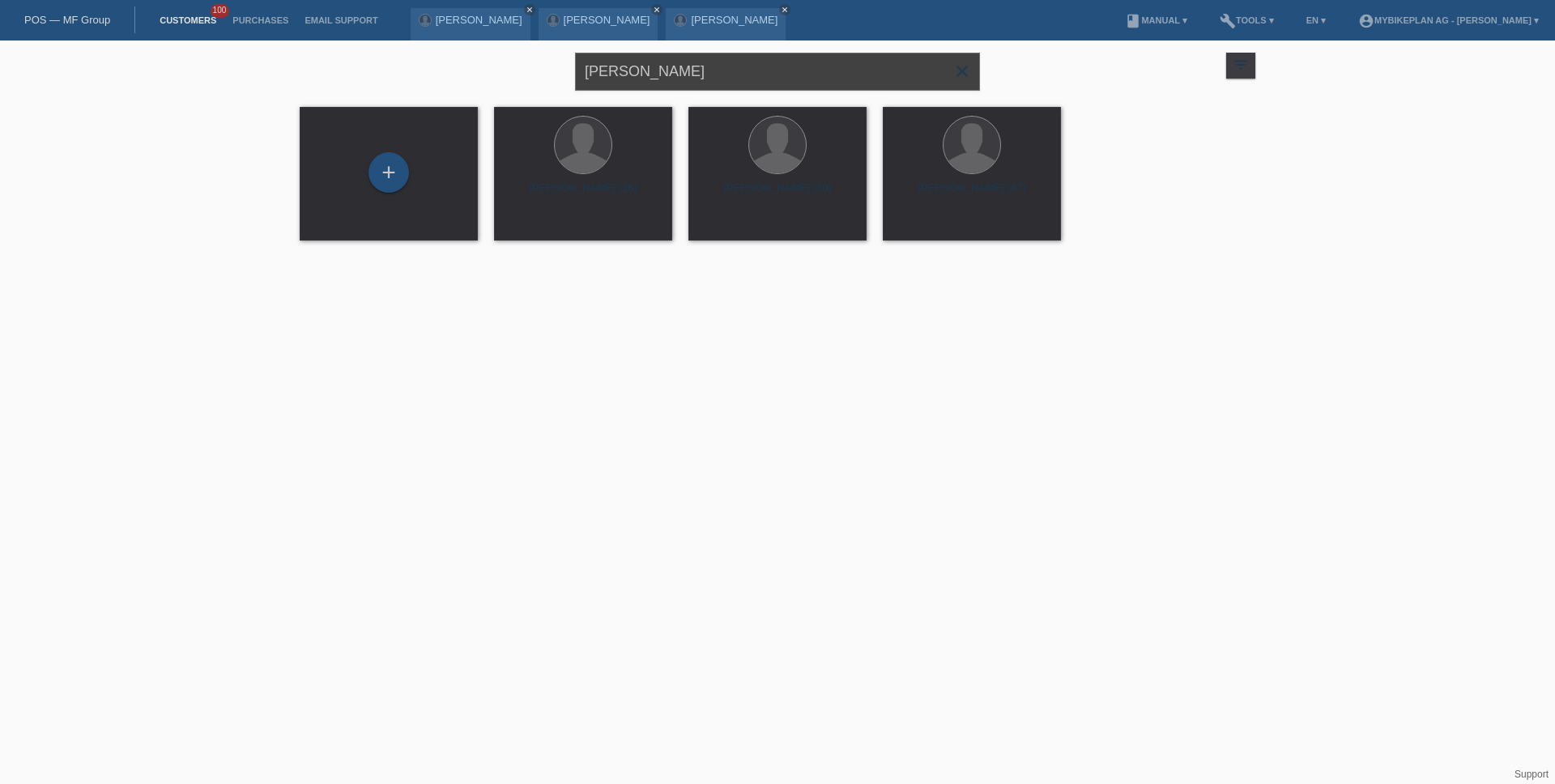
click at [703, 80] on input "[PERSON_NAME]" at bounding box center [778, 71] width 405 height 38
paste input "ean-Philippe Personne"
type input "[PERSON_NAME]"
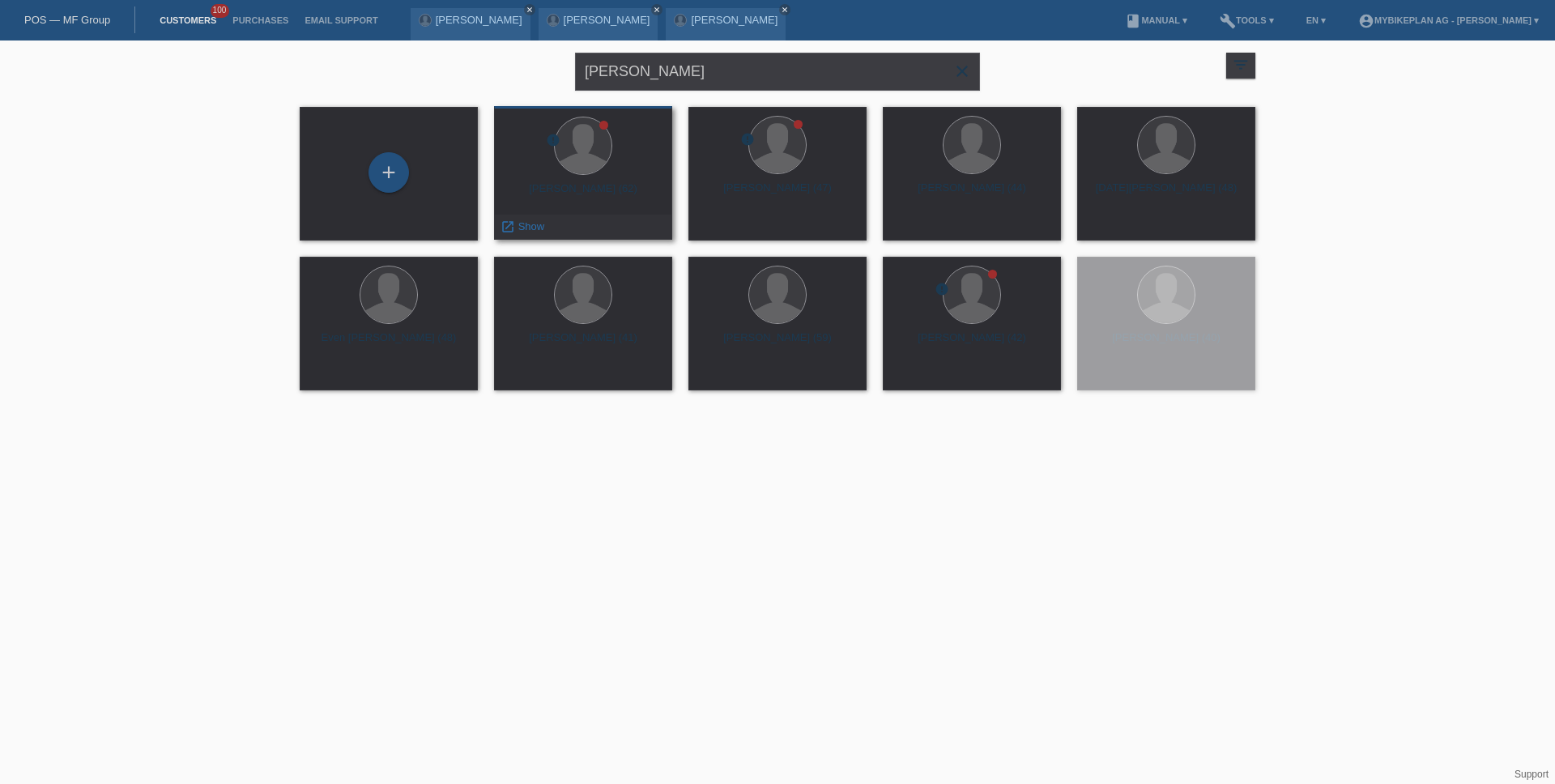
click at [606, 182] on div "[PERSON_NAME] (62)" at bounding box center [583, 195] width 152 height 26
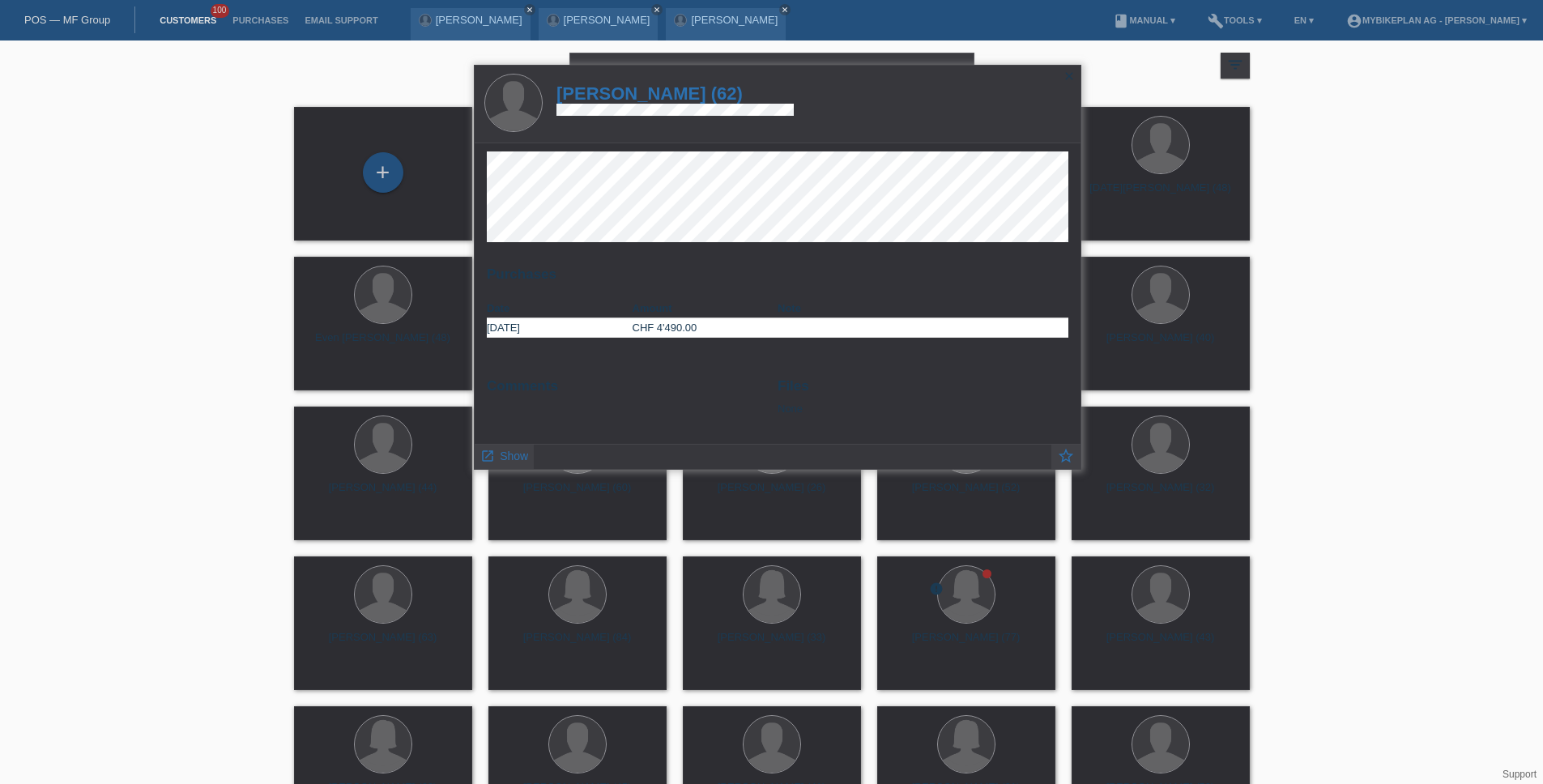
click at [689, 93] on h1 "[PERSON_NAME] (62)" at bounding box center [675, 93] width 237 height 20
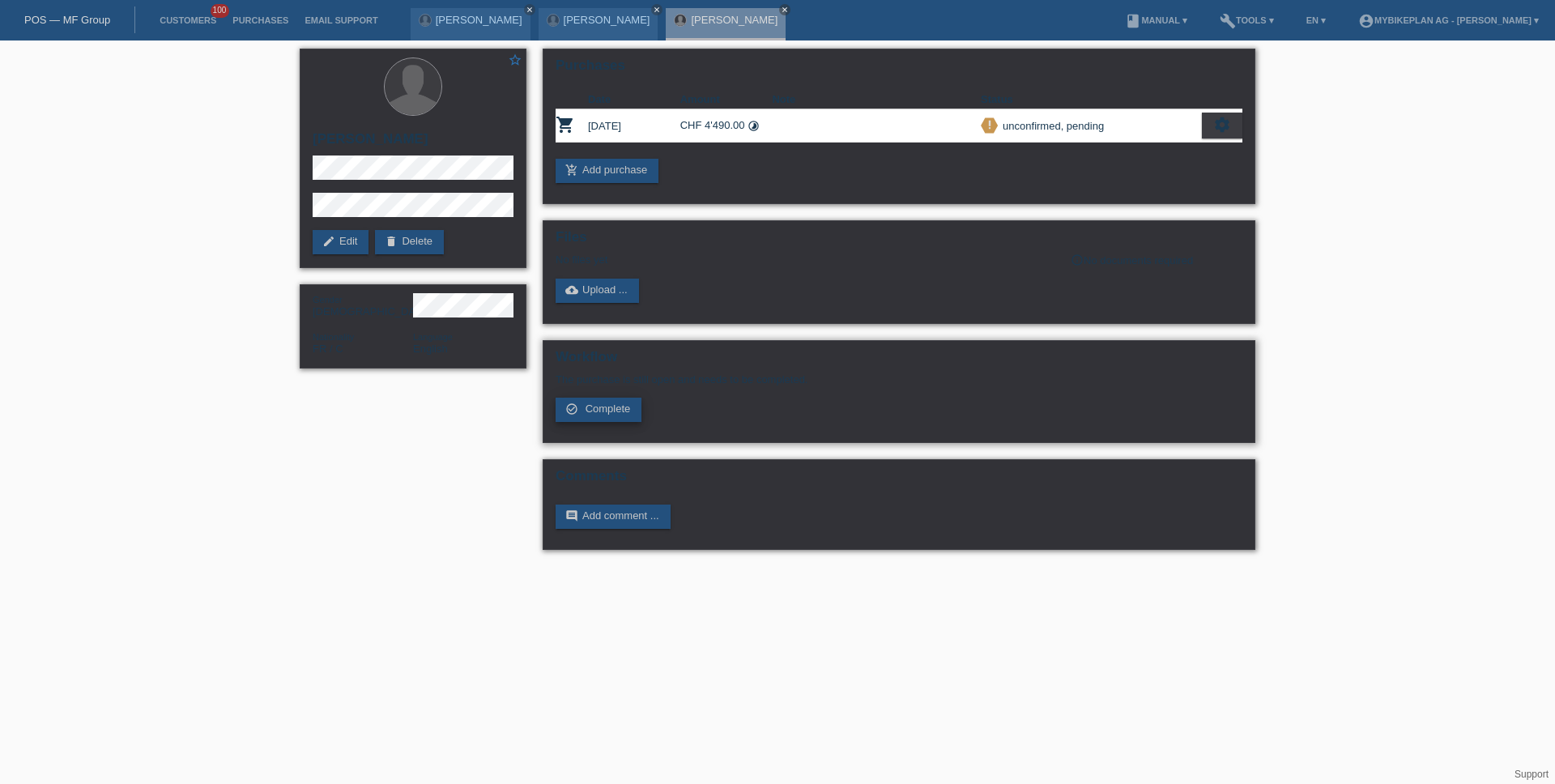
click at [638, 414] on link "check_circle_outline Complete" at bounding box center [598, 409] width 86 height 25
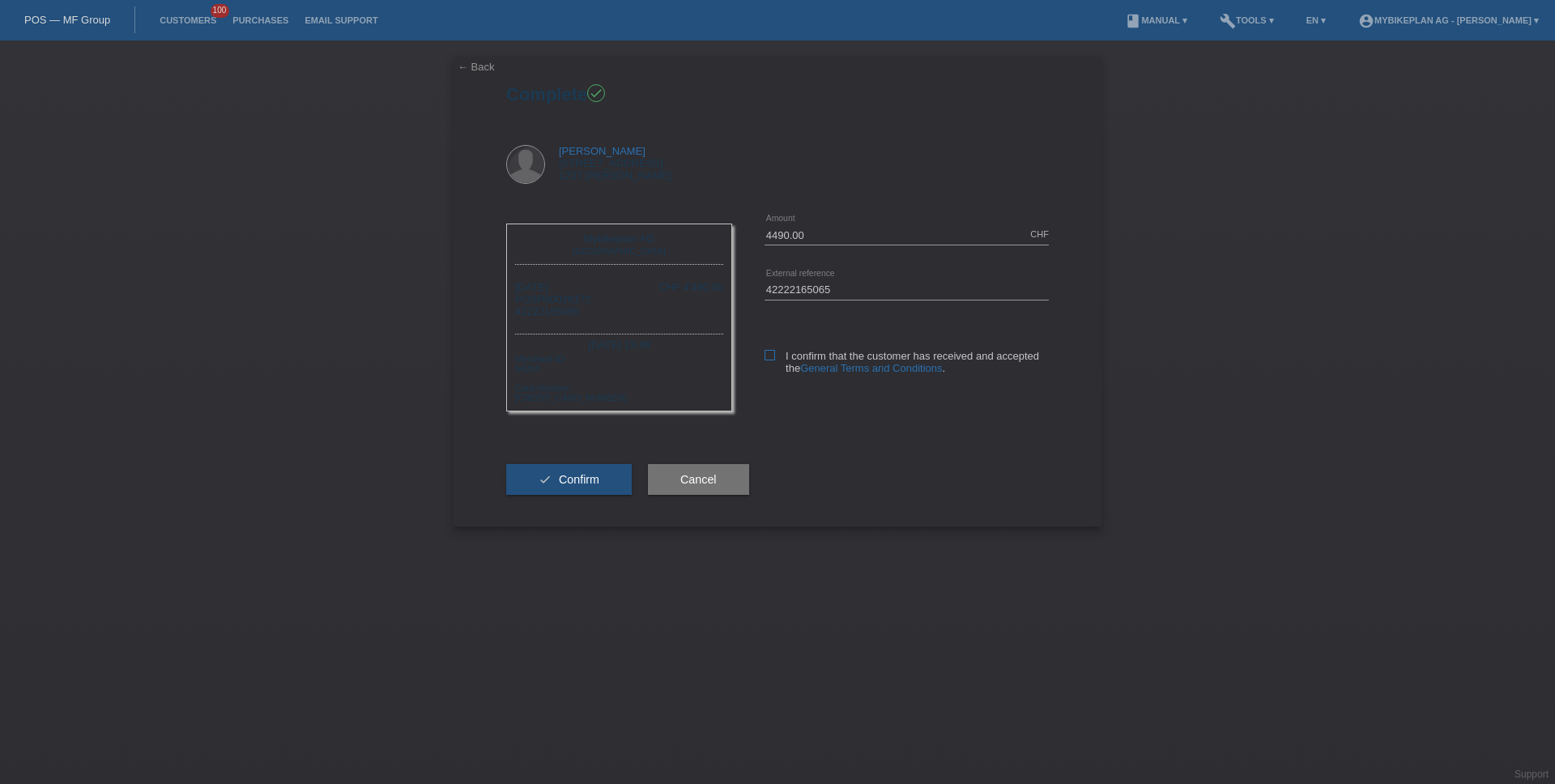
click at [766, 368] on label "I confirm that the customer has received and accepted the General Terms and Con…" at bounding box center [907, 362] width 285 height 25
click at [766, 360] on input "I confirm that the customer has received and accepted the General Terms and Con…" at bounding box center [770, 355] width 10 height 10
checkbox input "true"
click at [625, 464] on button "check Confirm" at bounding box center [569, 479] width 126 height 31
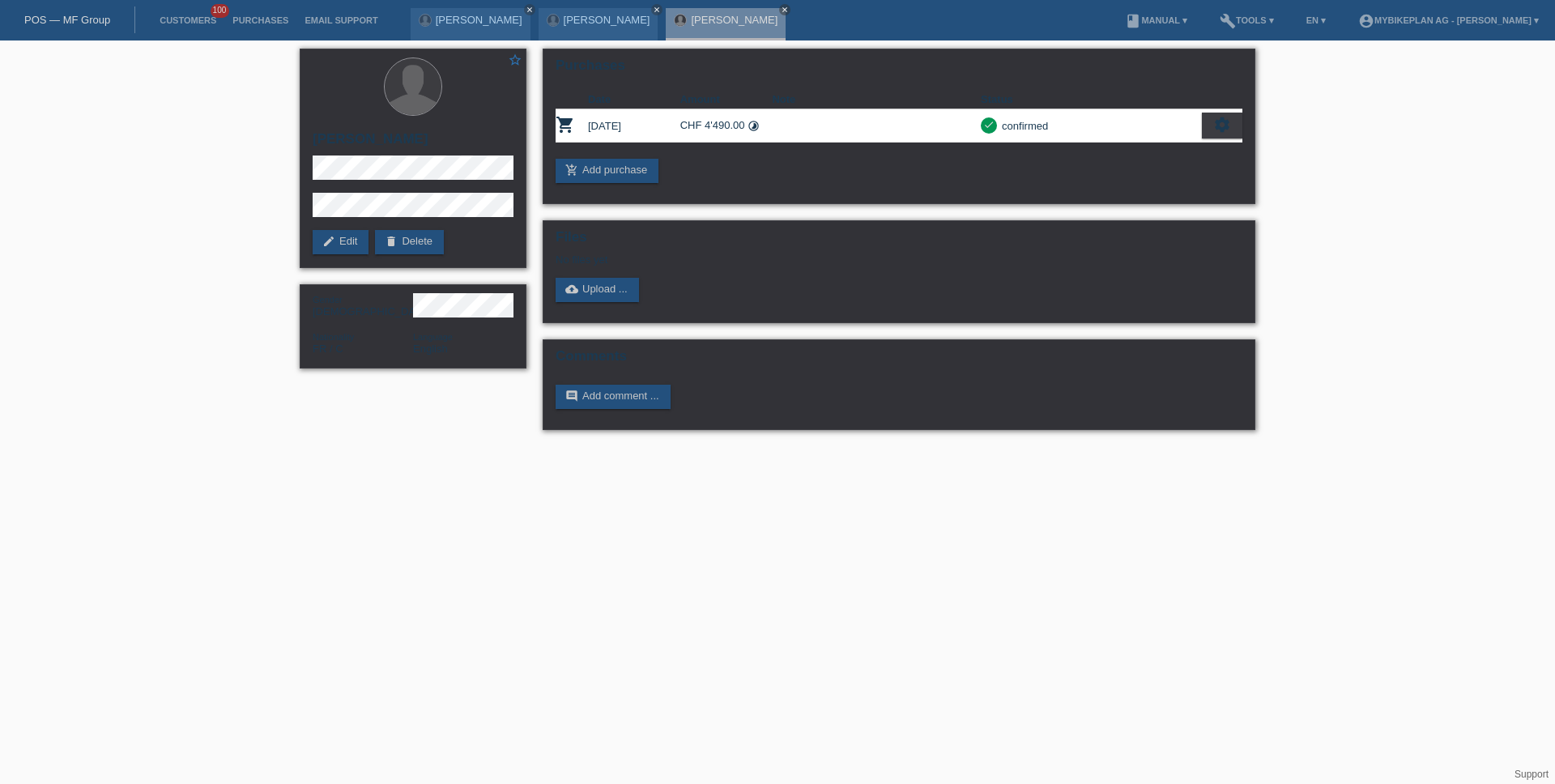
click at [68, 20] on link "POS — MF Group" at bounding box center [67, 20] width 86 height 12
click at [70, 19] on link "POS — MF Group" at bounding box center [67, 20] width 86 height 12
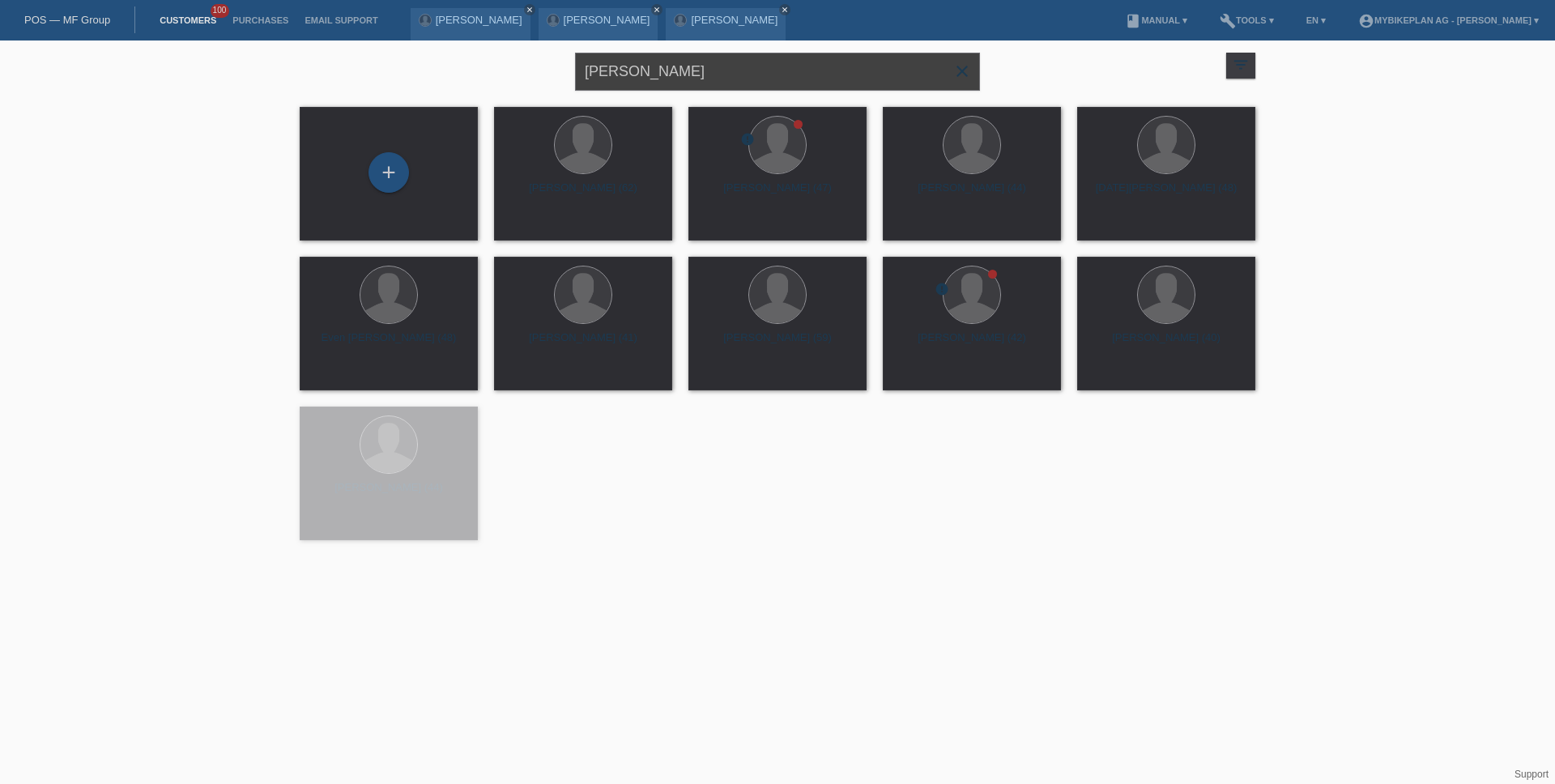
click at [777, 73] on input "[PERSON_NAME]" at bounding box center [778, 71] width 405 height 38
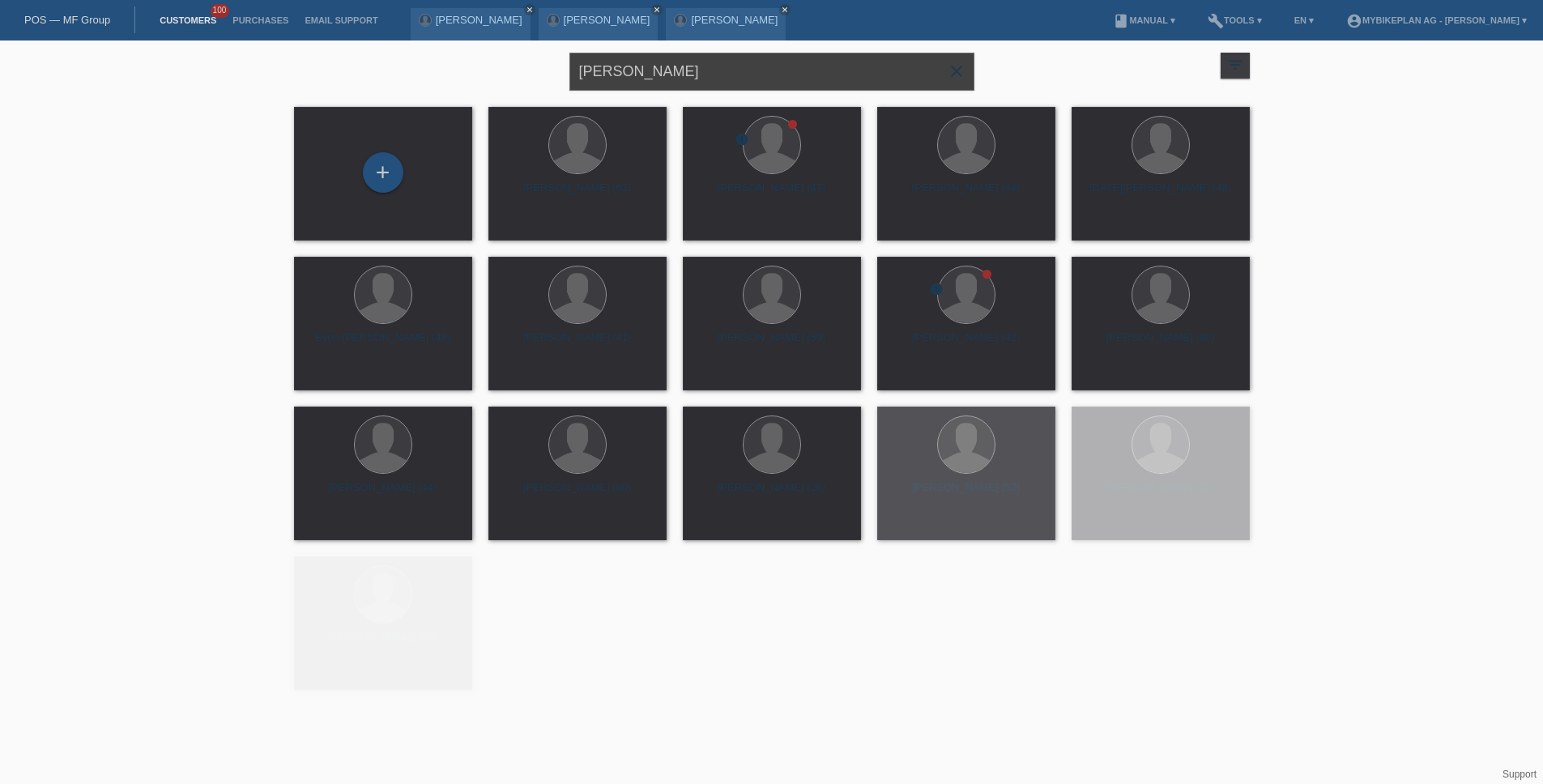
click at [777, 73] on input "[PERSON_NAME]" at bounding box center [772, 71] width 405 height 38
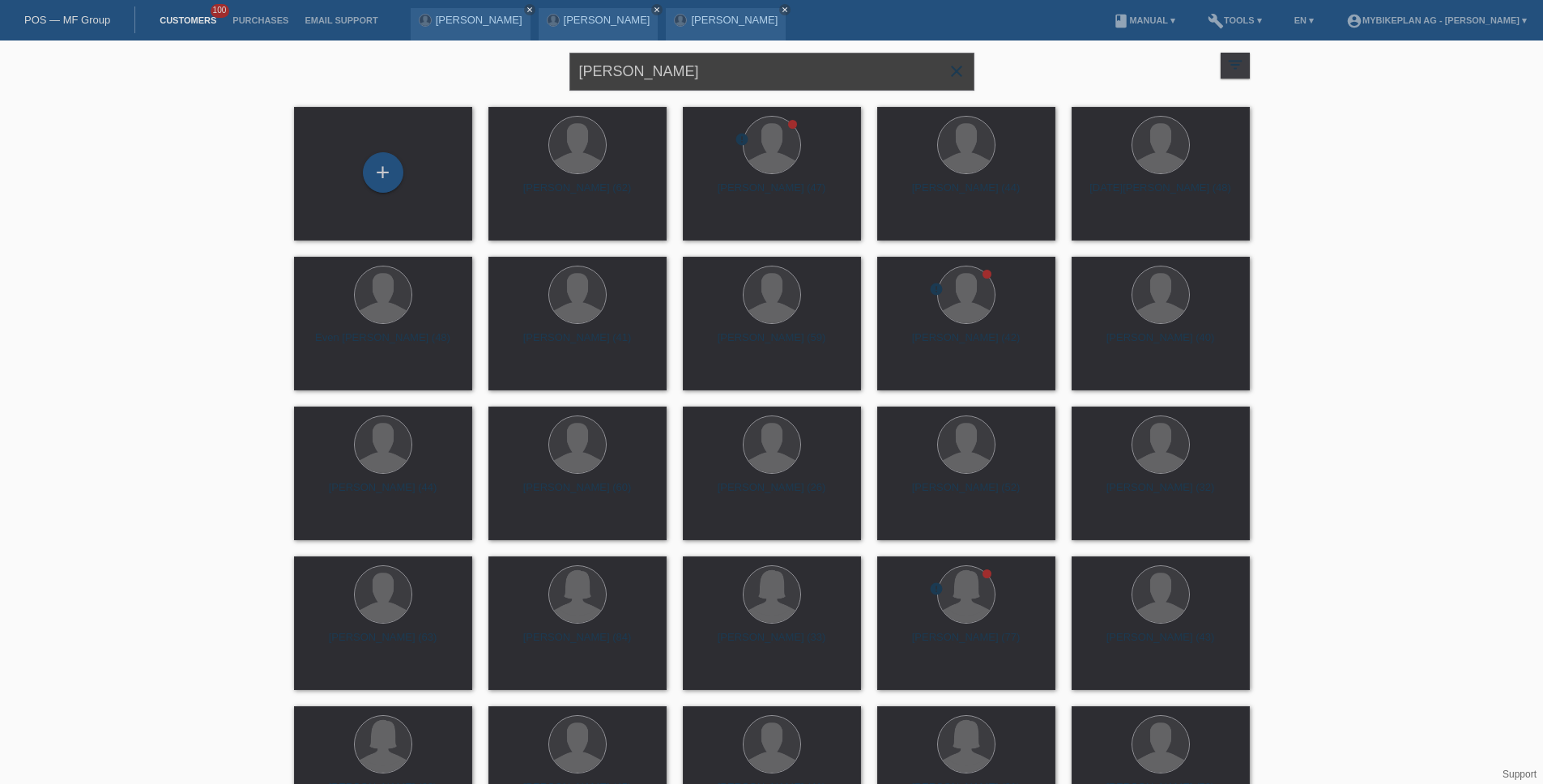
click at [777, 73] on input "[PERSON_NAME]" at bounding box center [772, 71] width 405 height 38
paste input "[PERSON_NAME]"
type input "[PERSON_NAME]"
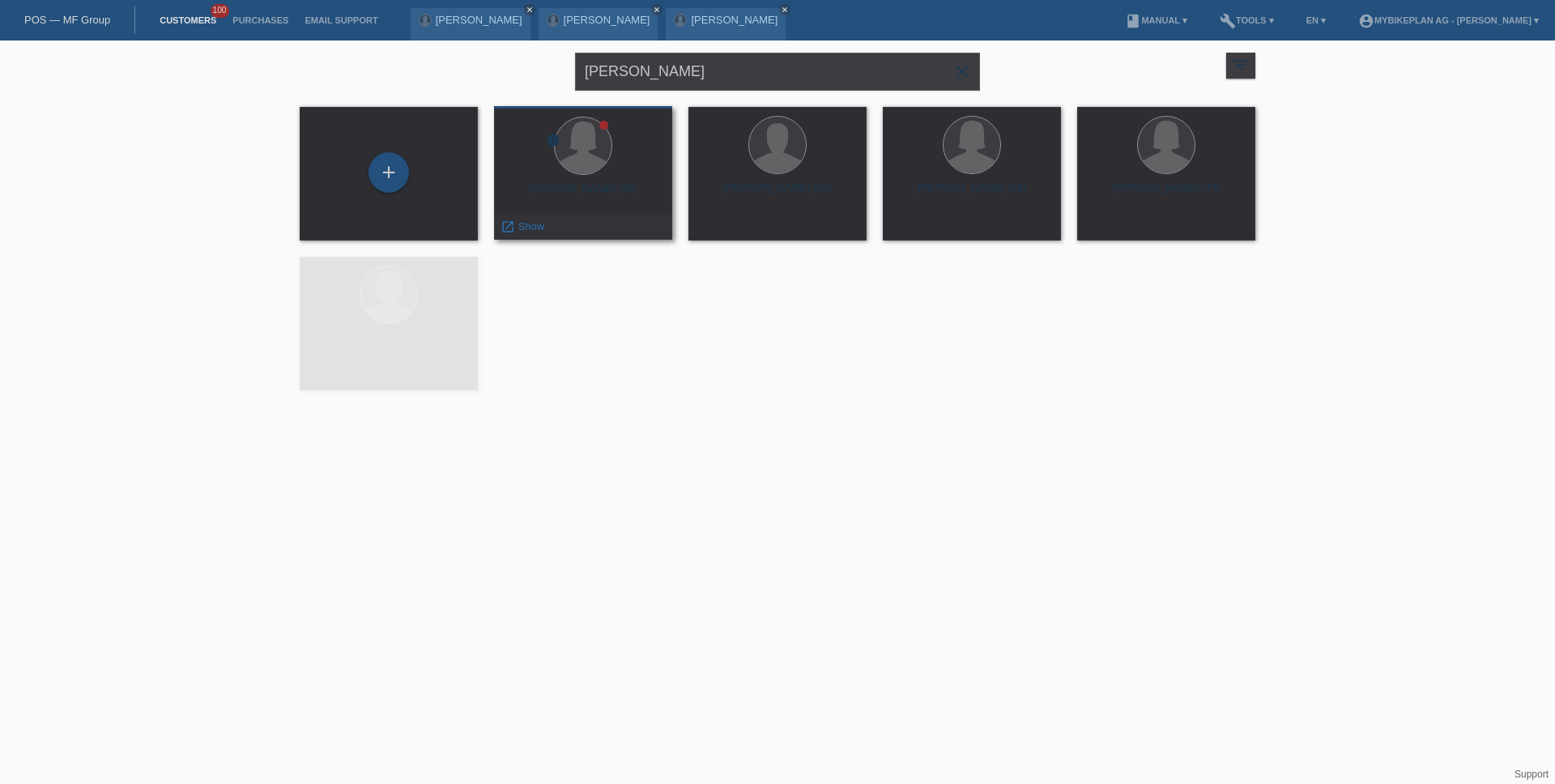
click at [596, 180] on div "error [PERSON_NAME] (39) launch Show" at bounding box center [584, 172] width 178 height 133
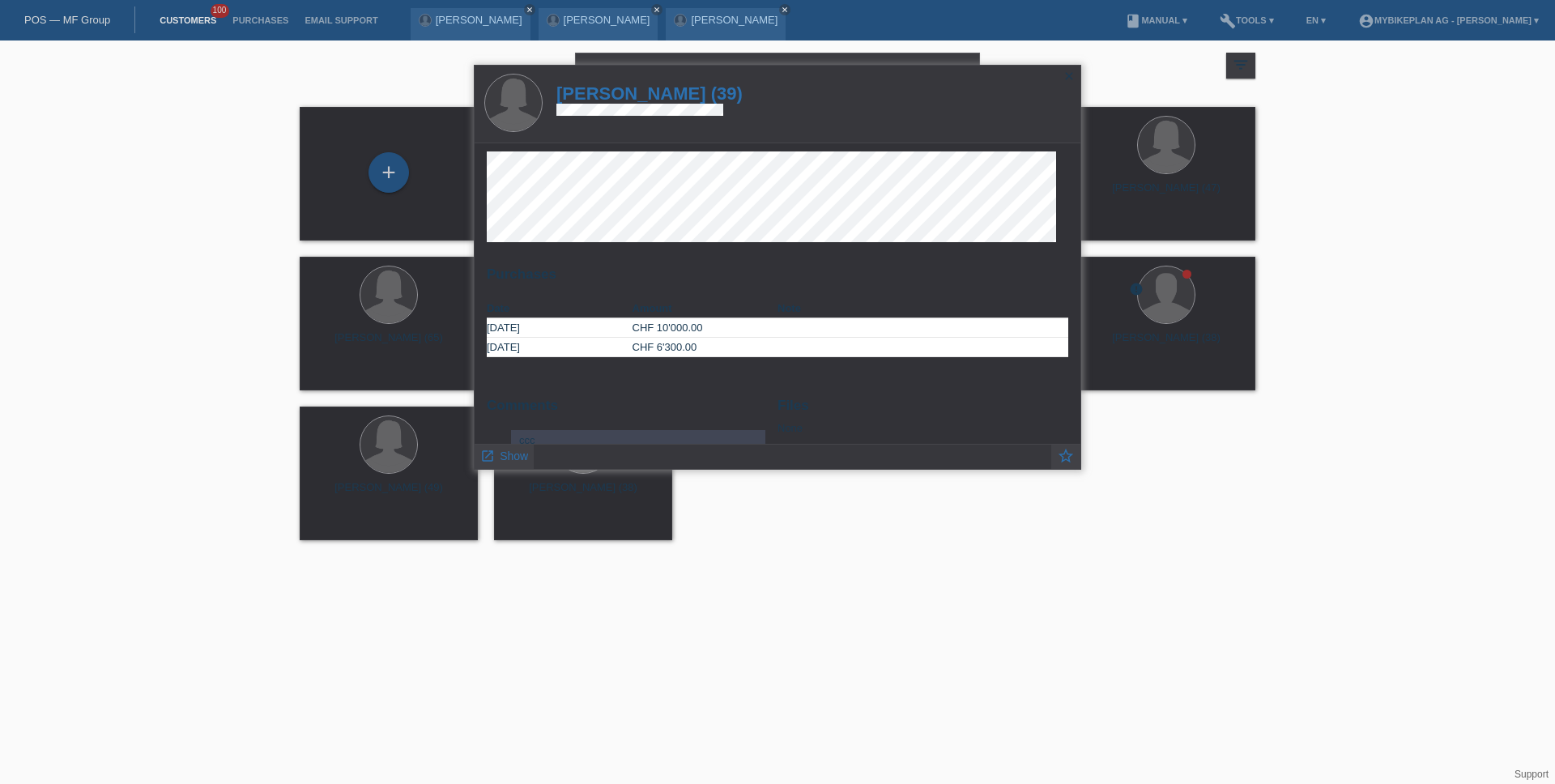
click at [668, 91] on h1 "[PERSON_NAME] (39)" at bounding box center [649, 93] width 186 height 20
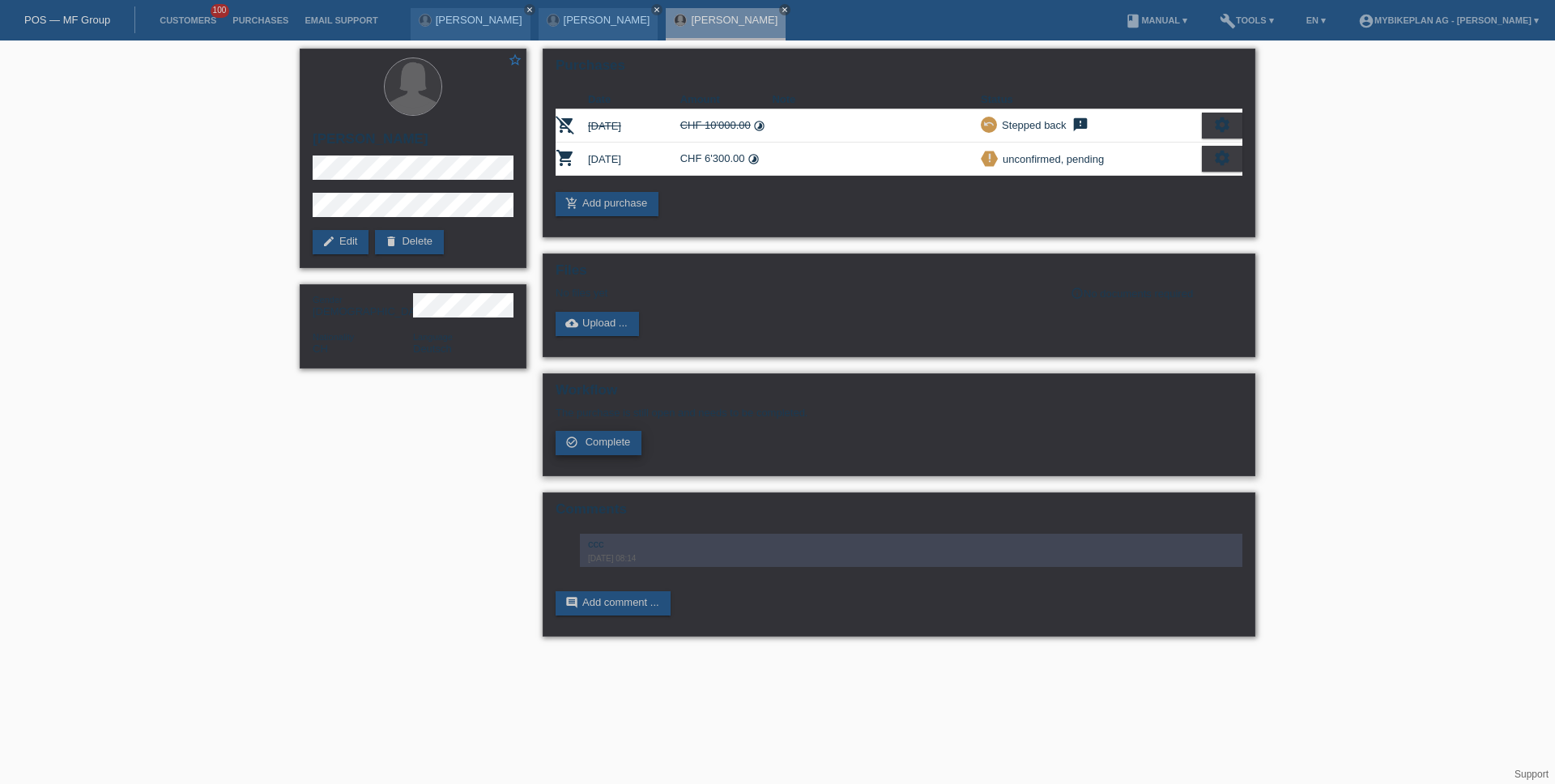
click at [610, 443] on span "Complete" at bounding box center [608, 442] width 45 height 12
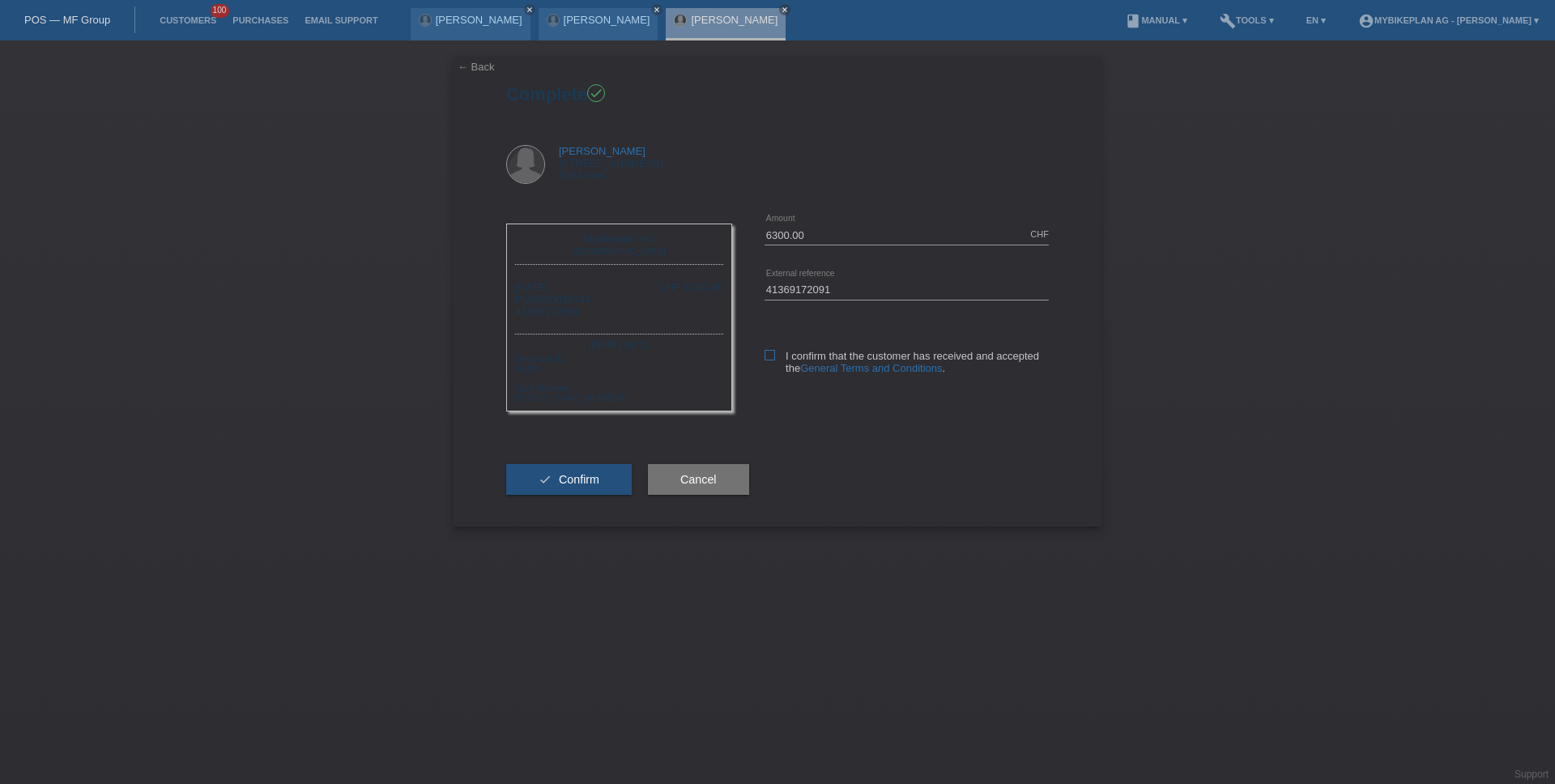
click at [770, 355] on icon at bounding box center [770, 355] width 10 height 10
click at [770, 355] on input "I confirm that the customer has received and accepted the General Terms and Con…" at bounding box center [770, 355] width 10 height 10
checkbox input "true"
click at [591, 479] on span "Confirm" at bounding box center [580, 479] width 41 height 13
